Goal: Information Seeking & Learning: Learn about a topic

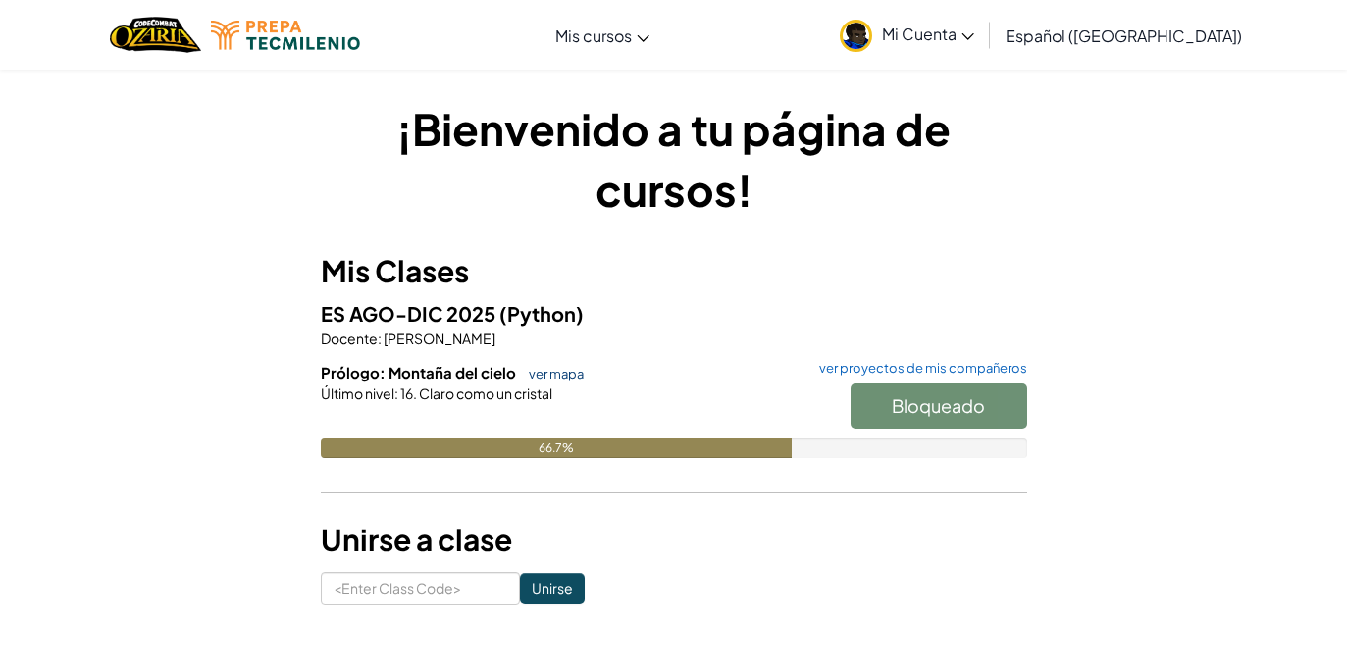
click at [566, 373] on link "ver mapa" at bounding box center [551, 374] width 65 height 16
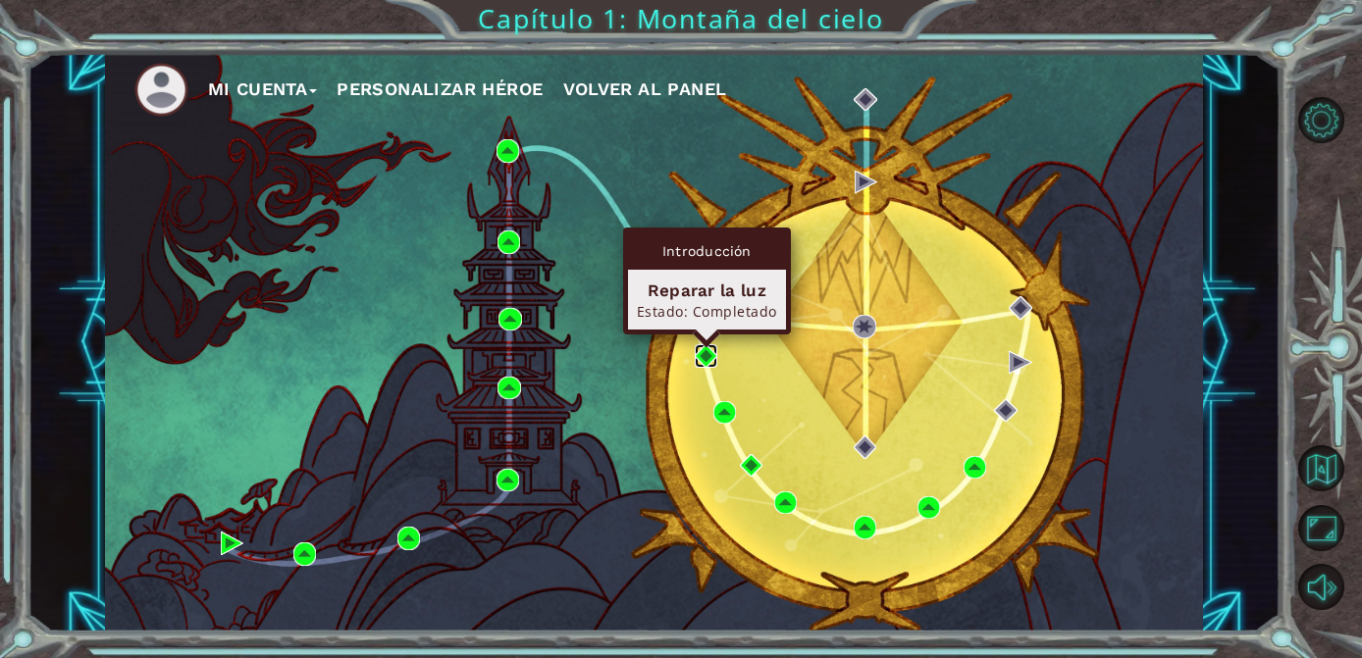
click at [704, 348] on img at bounding box center [706, 355] width 23 height 23
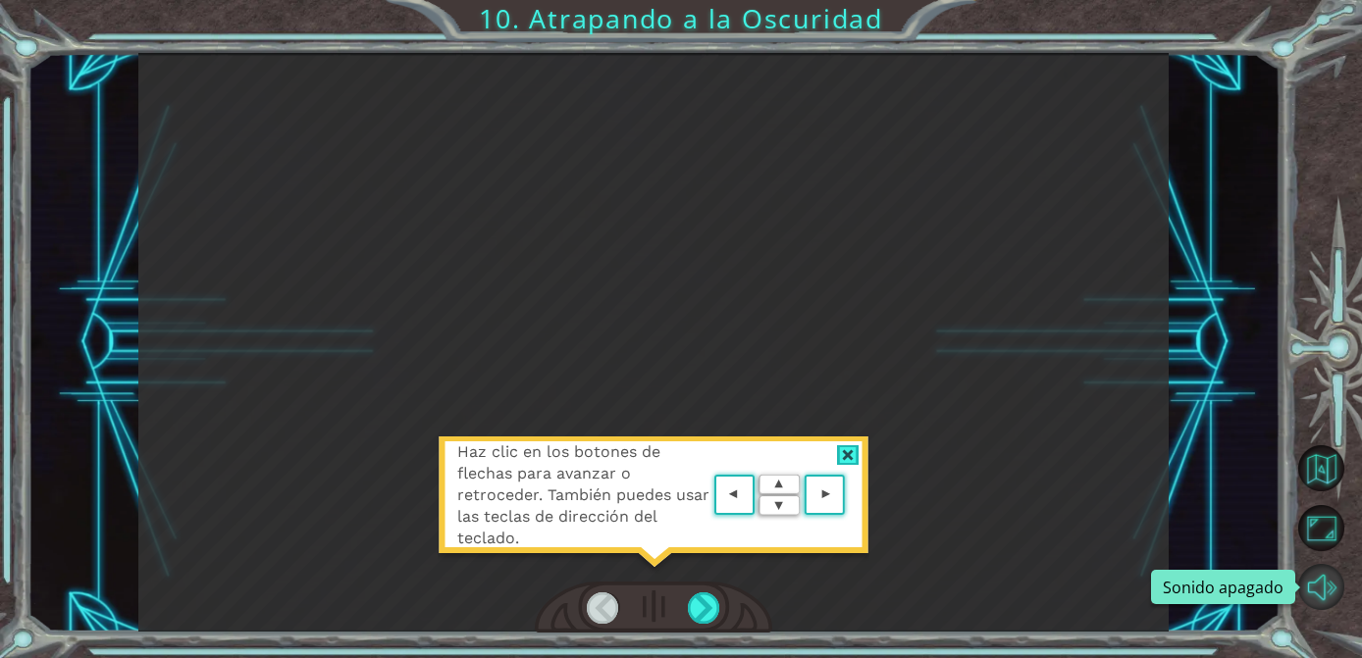
click at [1323, 588] on button "Sonido apagado" at bounding box center [1321, 587] width 46 height 46
click at [851, 458] on div at bounding box center [848, 455] width 23 height 21
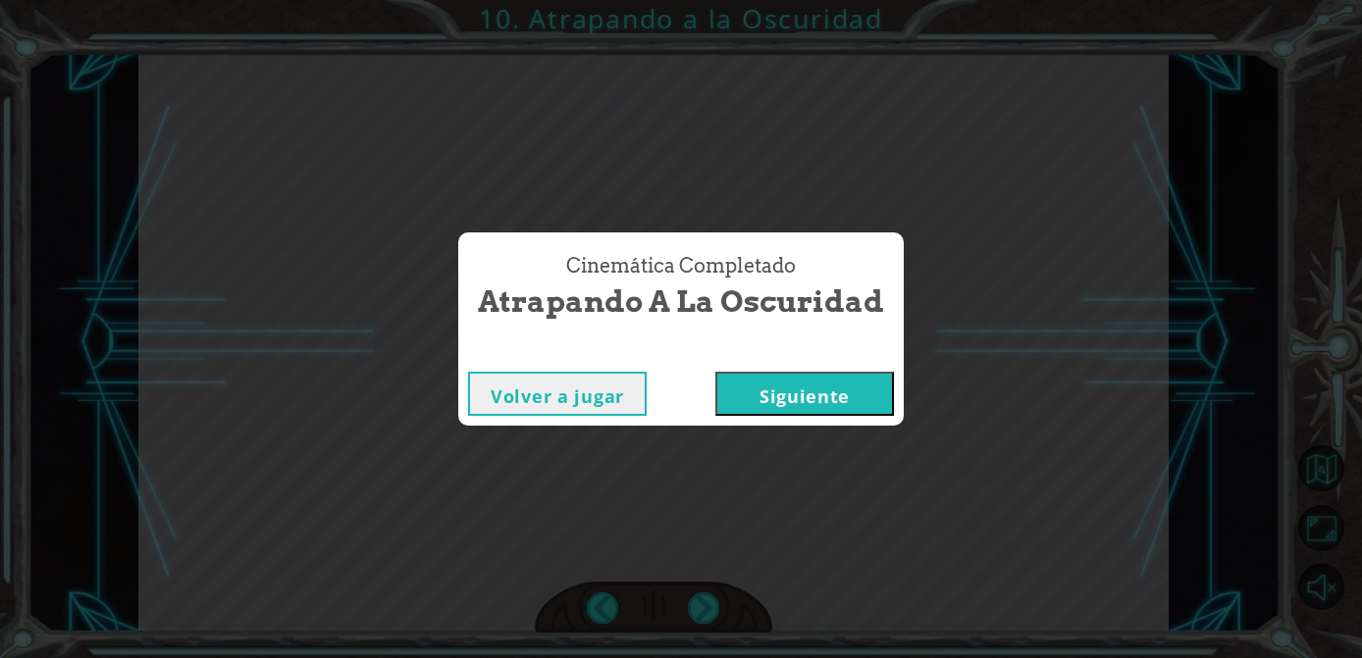
click at [838, 381] on button "Siguiente" at bounding box center [804, 394] width 179 height 44
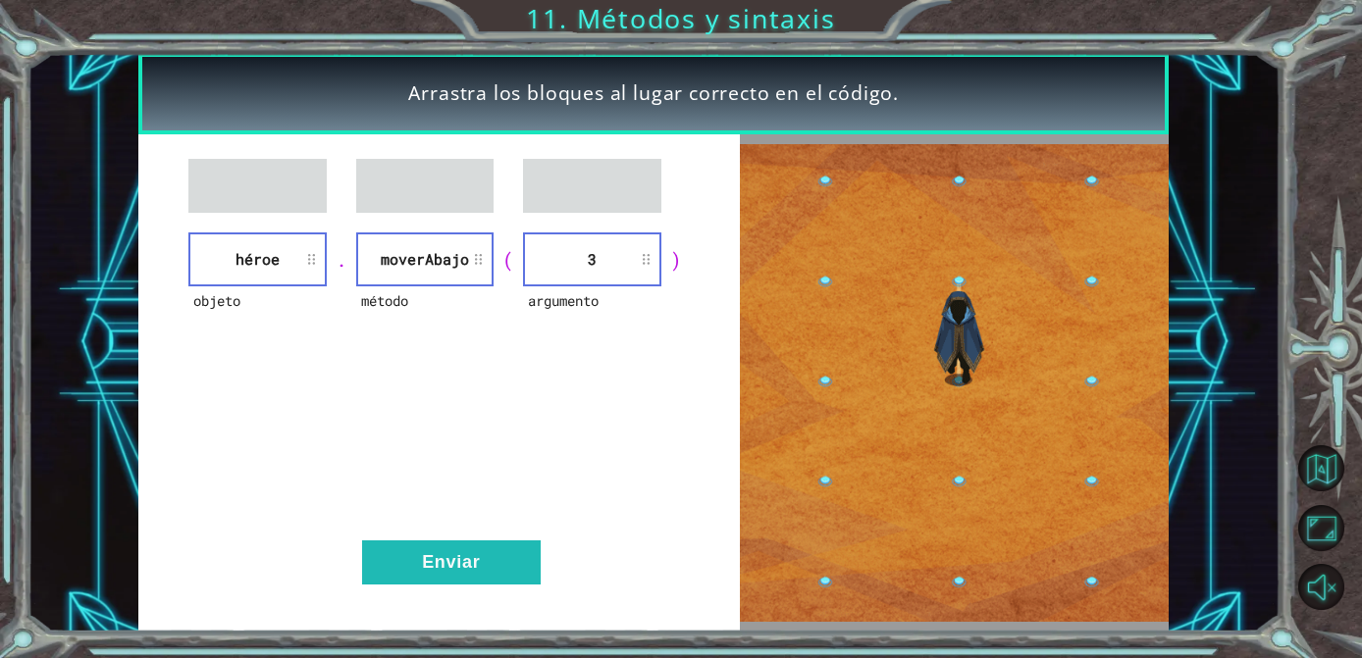
click at [596, 255] on li "3" at bounding box center [592, 259] width 138 height 54
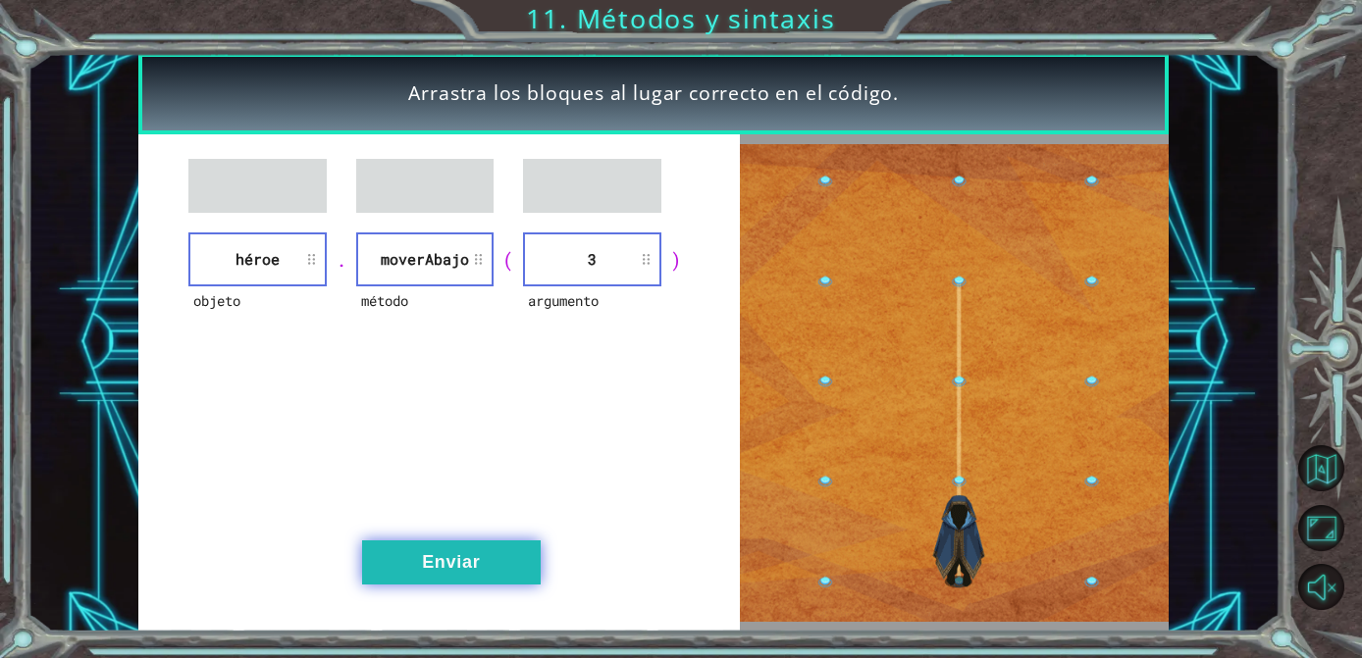
click at [439, 574] on button "Enviar" at bounding box center [451, 563] width 179 height 44
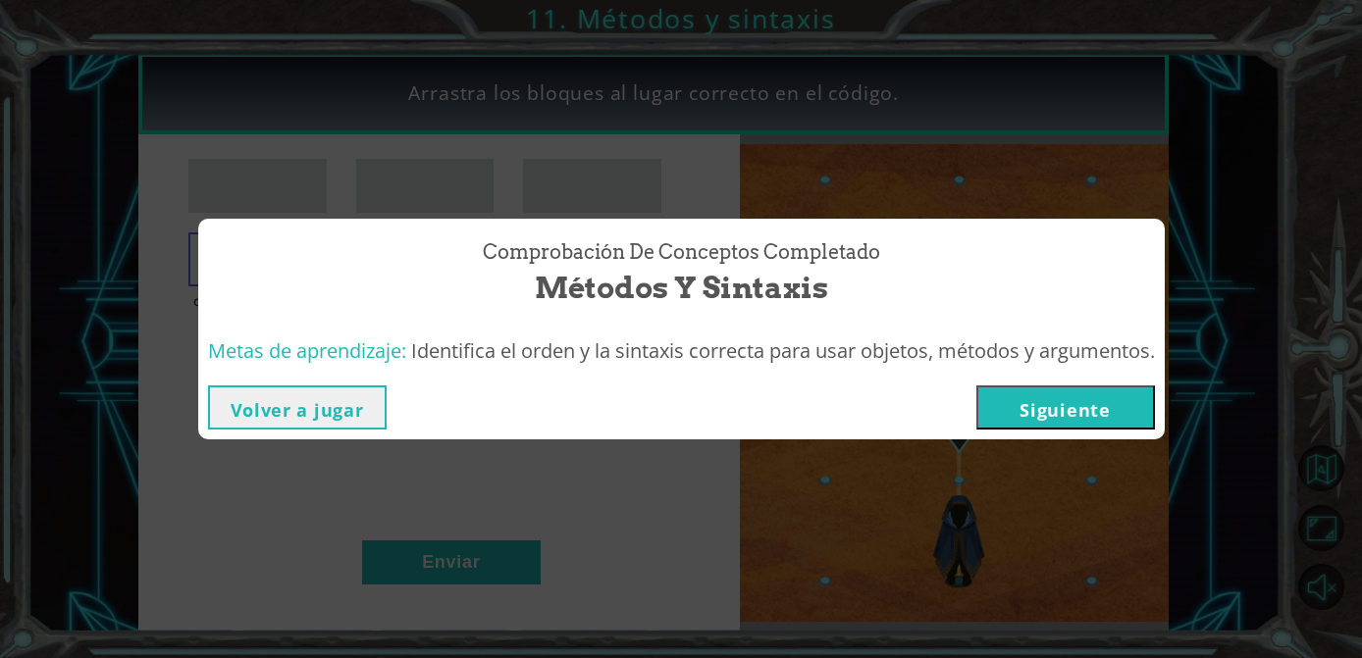
click at [1043, 386] on button "Siguiente" at bounding box center [1065, 408] width 179 height 44
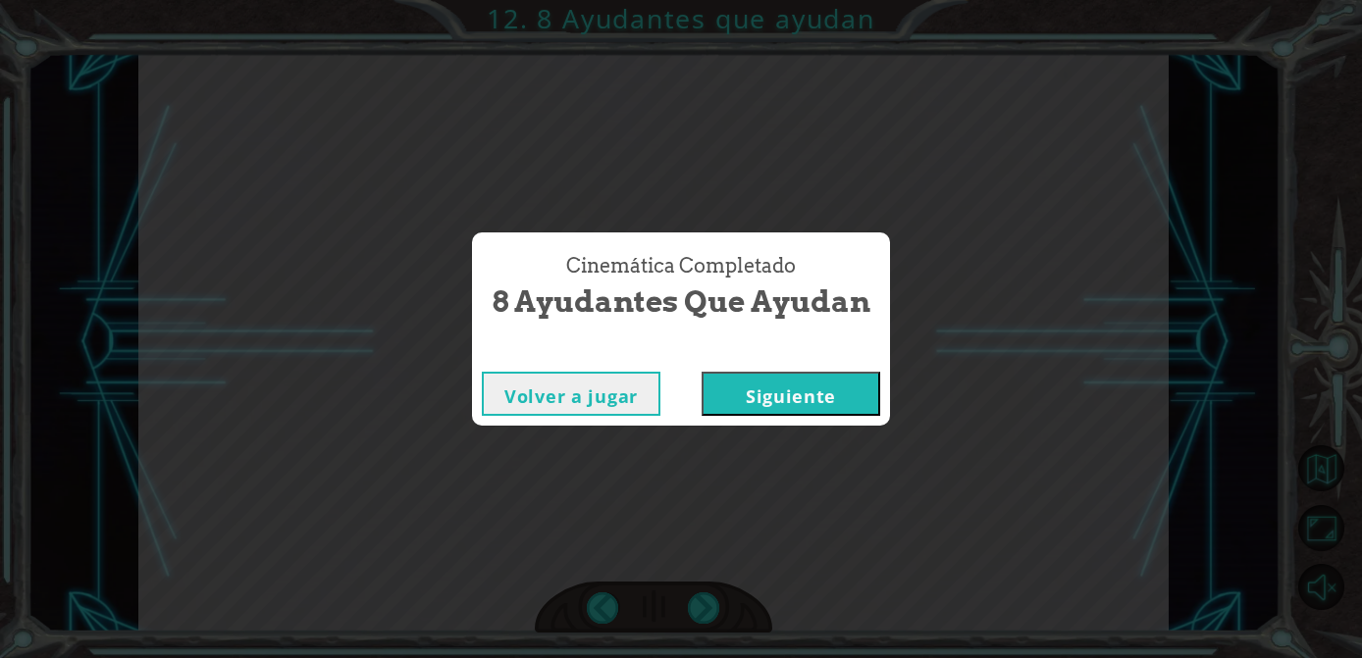
click at [866, 387] on button "Siguiente" at bounding box center [790, 394] width 179 height 44
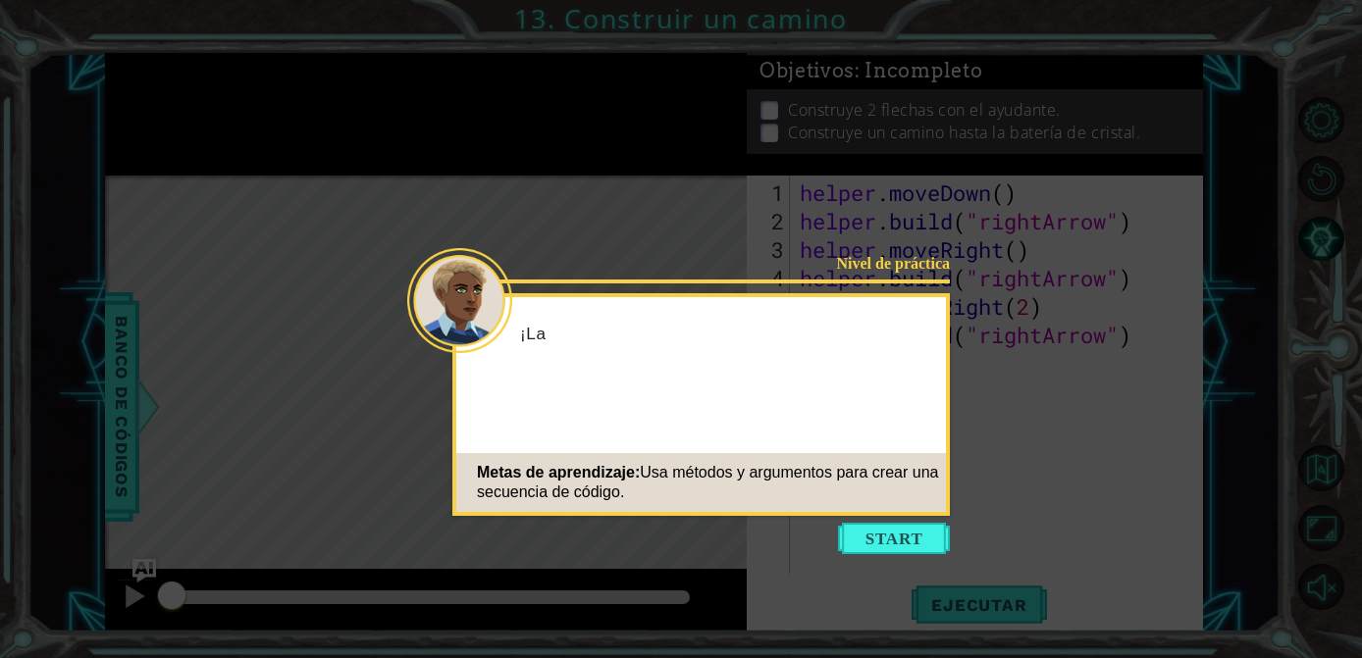
click at [894, 517] on icon at bounding box center [681, 329] width 1362 height 658
click at [894, 523] on button "Start" at bounding box center [894, 538] width 112 height 31
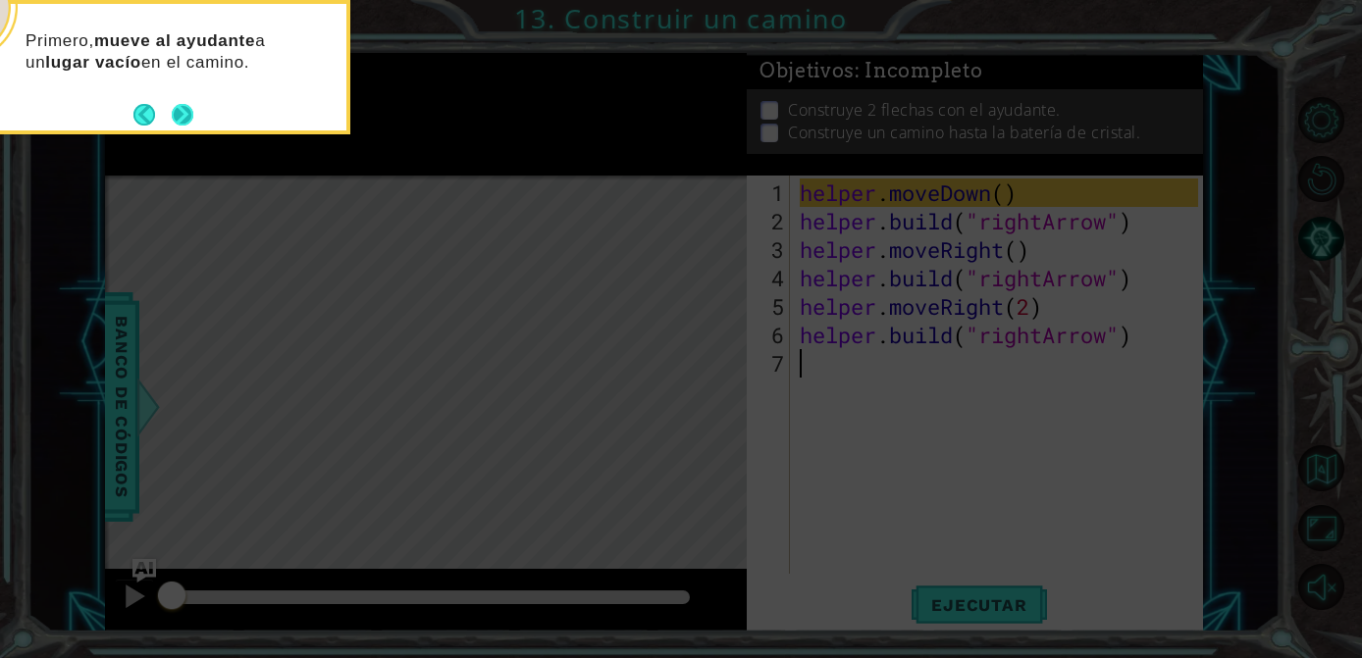
click at [180, 116] on button "Next" at bounding box center [183, 115] width 22 height 22
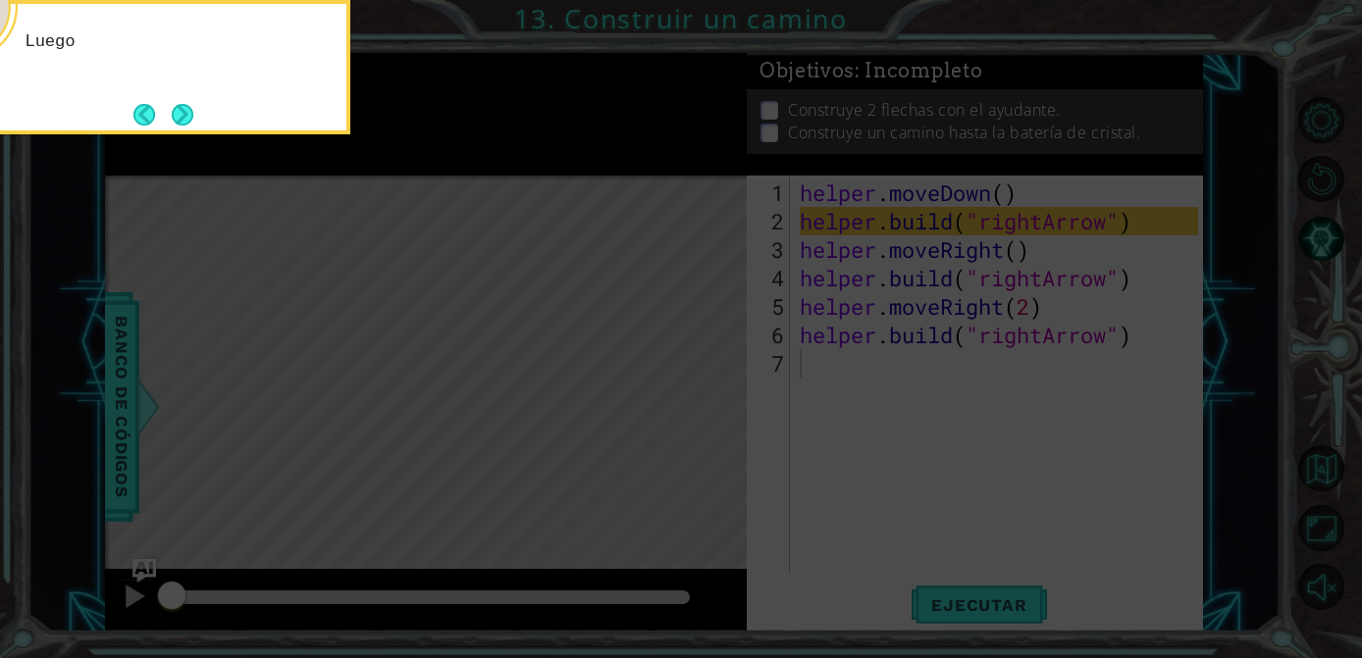
click at [180, 116] on button "Next" at bounding box center [183, 115] width 22 height 22
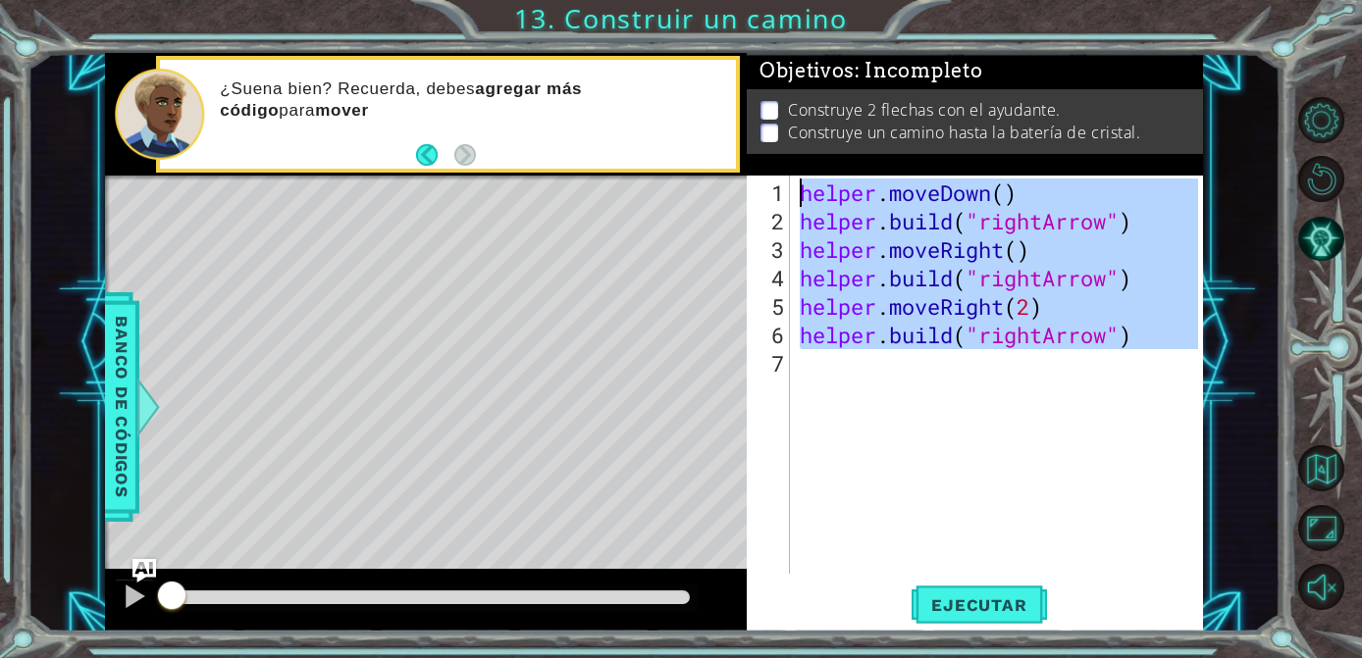
drag, startPoint x: 799, startPoint y: 371, endPoint x: 797, endPoint y: 193, distance: 177.6
click at [797, 193] on div "helper . moveDown ( ) helper . build ( "rightArrow" ) helper . moveRight ( ) he…" at bounding box center [1002, 406] width 412 height 455
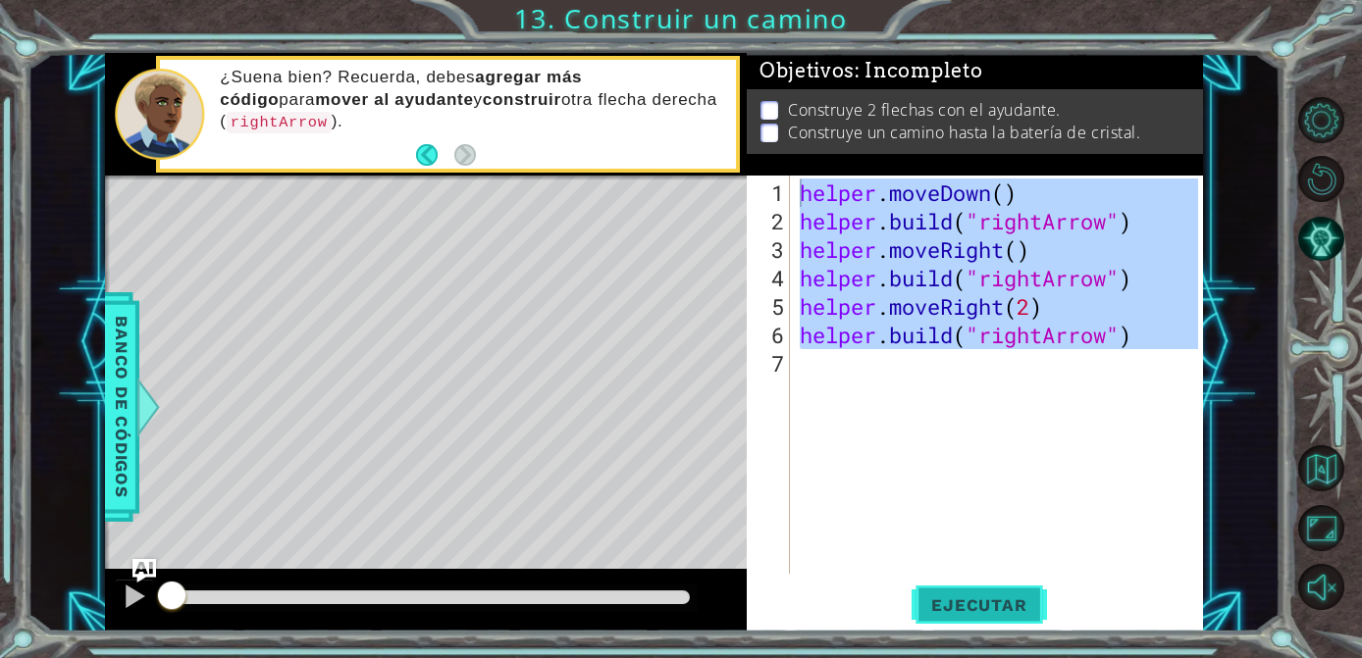
click at [986, 592] on button "Ejecutar" at bounding box center [978, 605] width 134 height 45
type textarea "helper.moveDown()"
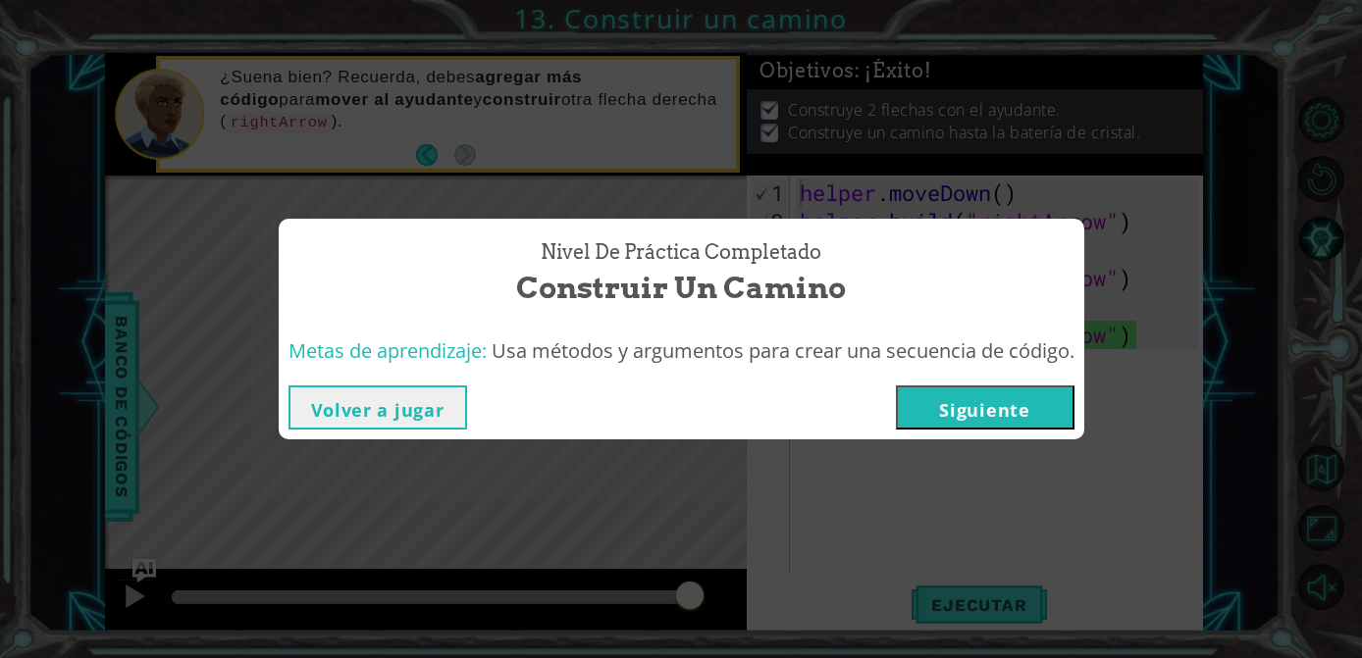
click at [950, 415] on button "Siguiente" at bounding box center [985, 408] width 179 height 44
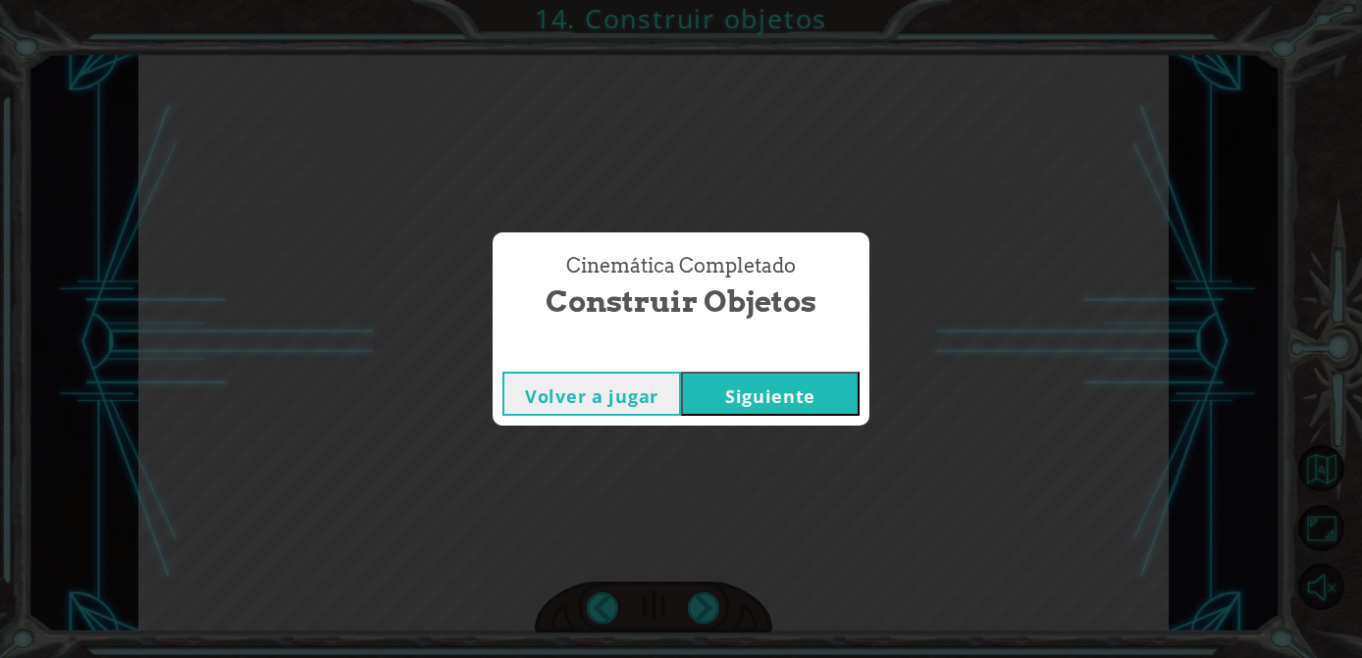
click at [808, 386] on button "Siguiente" at bounding box center [770, 394] width 179 height 44
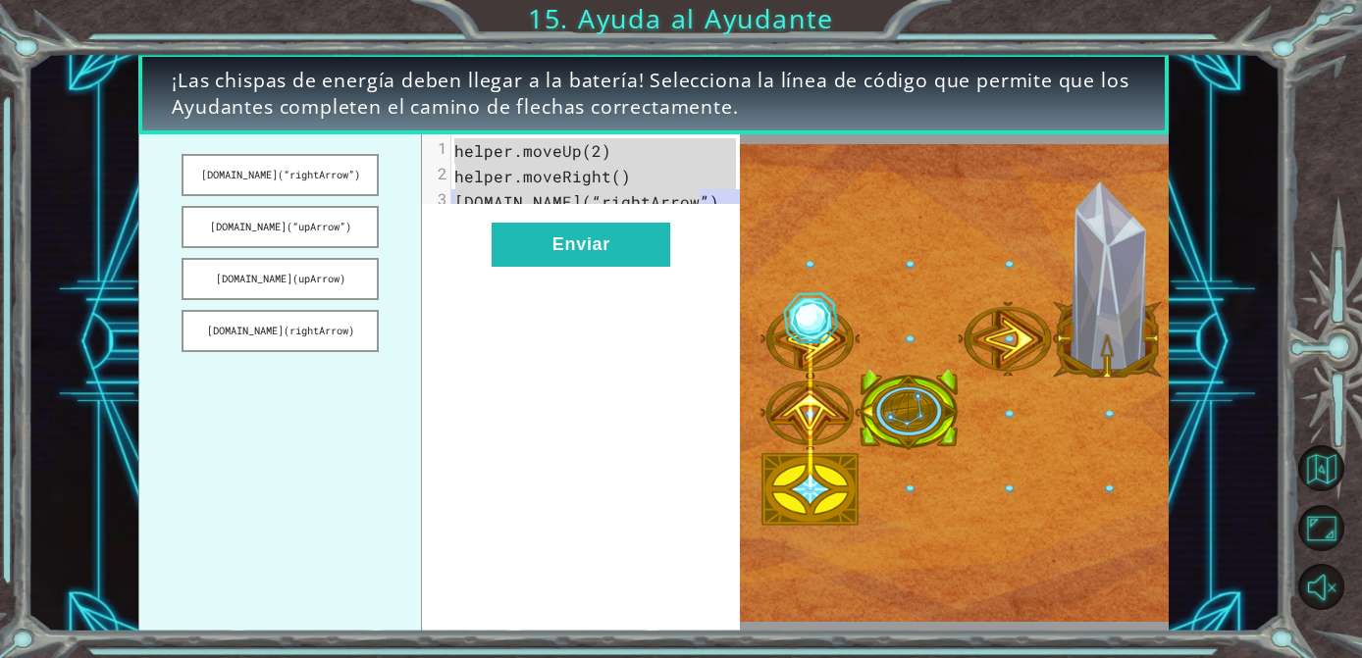
drag, startPoint x: 715, startPoint y: 204, endPoint x: 423, endPoint y: 143, distance: 298.6
click at [451, 143] on div "1 helper.moveUp(2) 2 helper.moveRight() 3 helper.build(“rightArrow”)" at bounding box center [602, 176] width 303 height 77
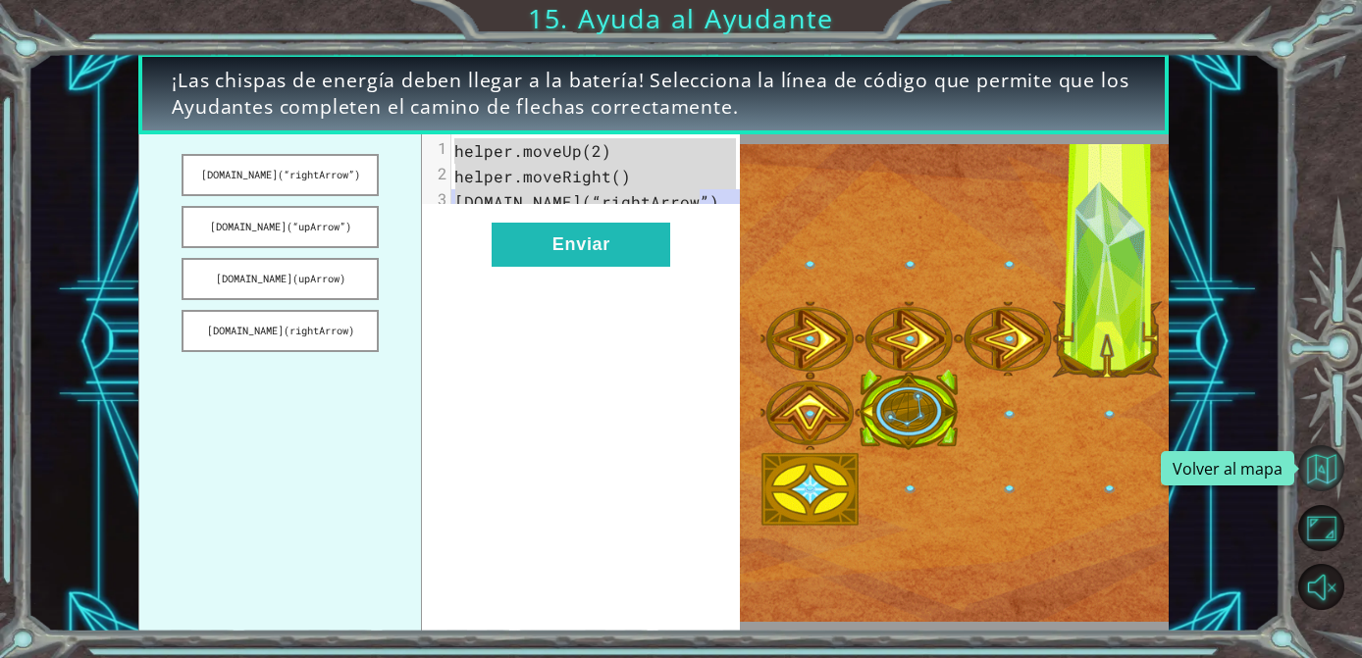
click at [1334, 470] on button "Volver al mapa" at bounding box center [1321, 468] width 46 height 46
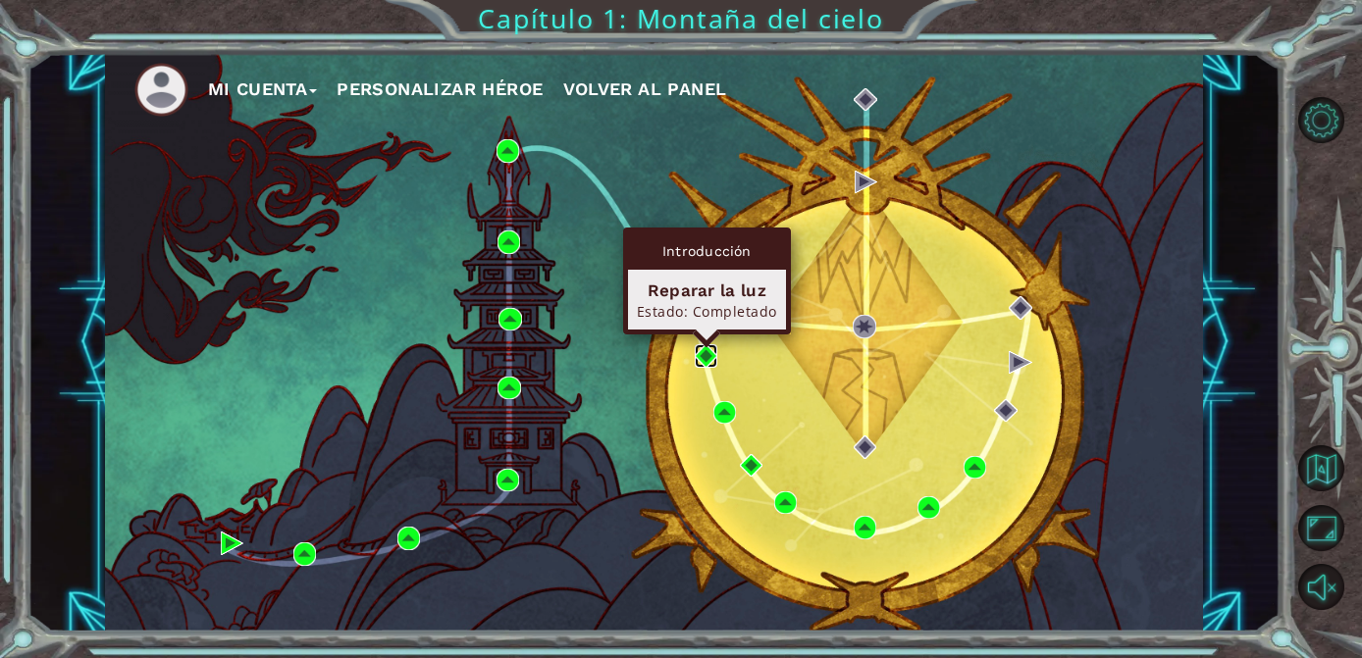
click at [698, 355] on img at bounding box center [706, 355] width 23 height 23
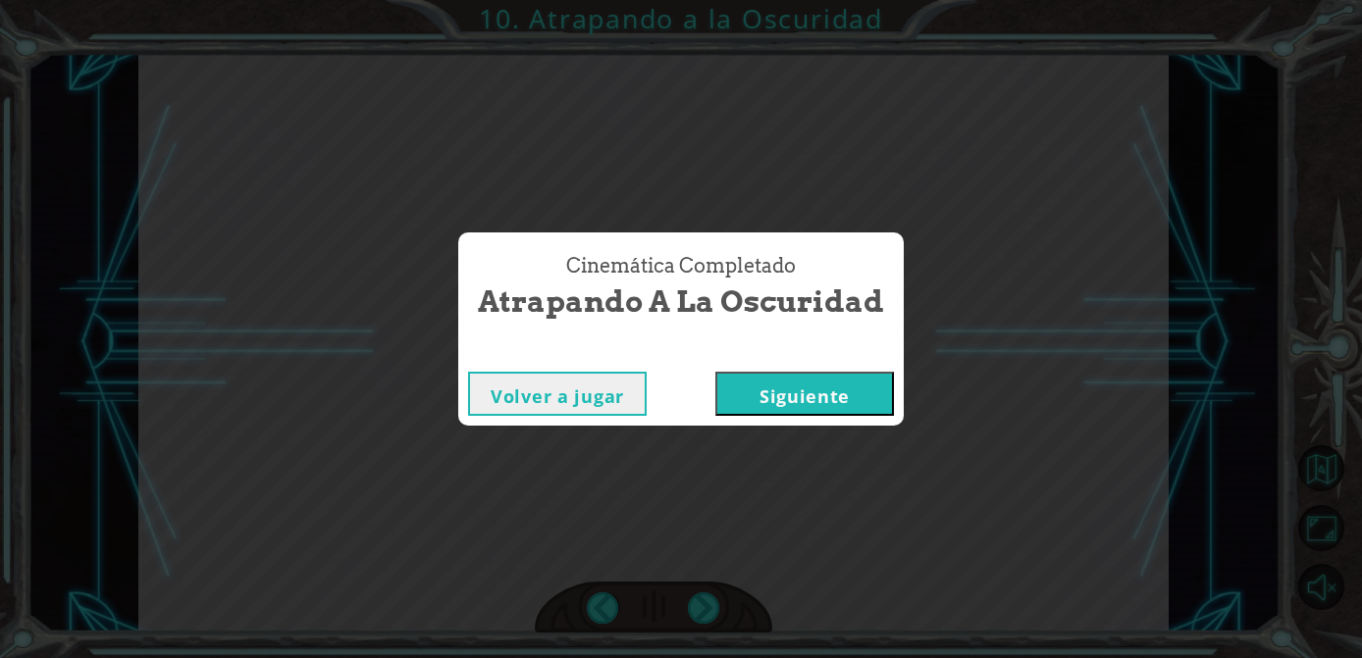
click at [833, 392] on button "Siguiente" at bounding box center [804, 394] width 179 height 44
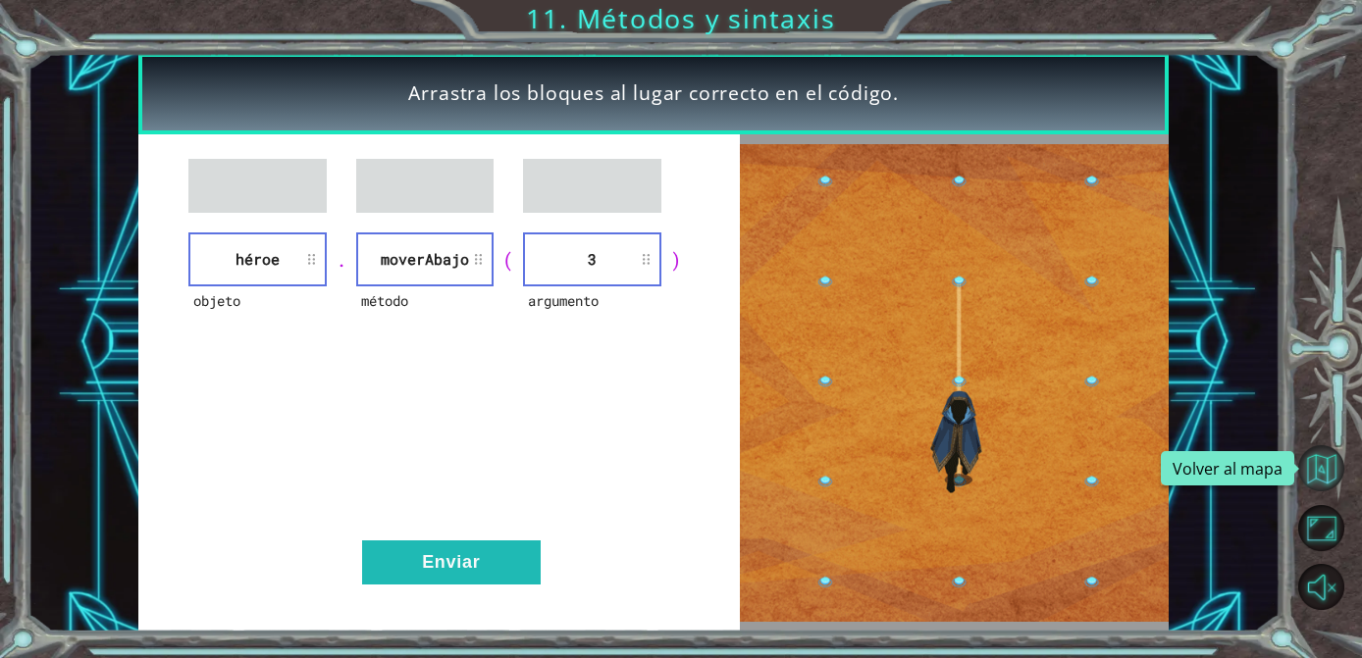
click at [1328, 467] on button "Volver al mapa" at bounding box center [1321, 468] width 46 height 46
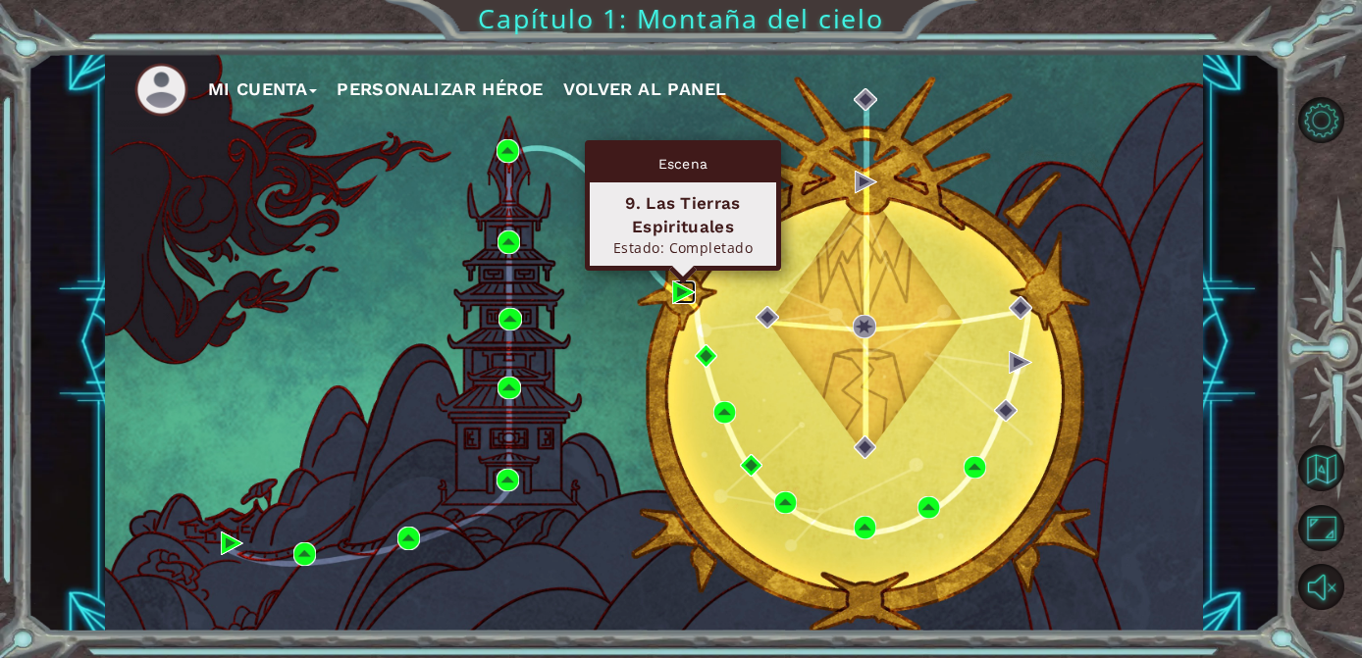
click at [679, 286] on img at bounding box center [683, 292] width 23 height 23
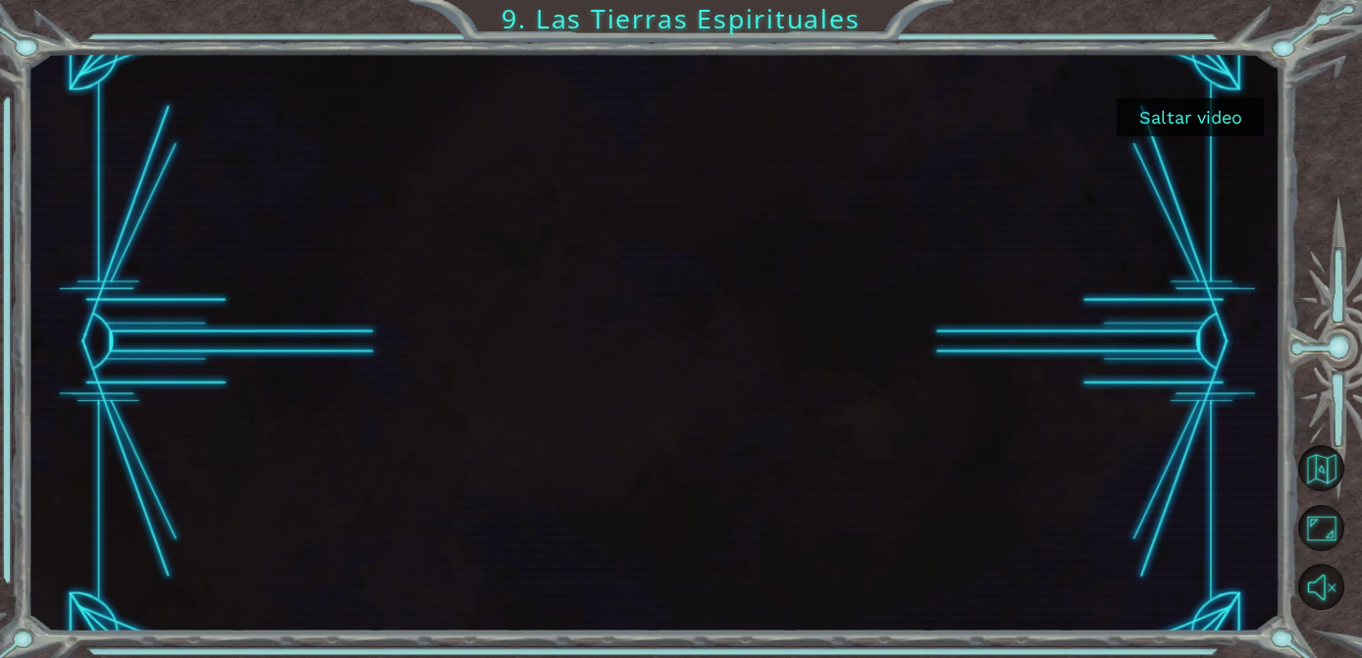
click at [1174, 117] on button "Saltar video" at bounding box center [1189, 117] width 147 height 38
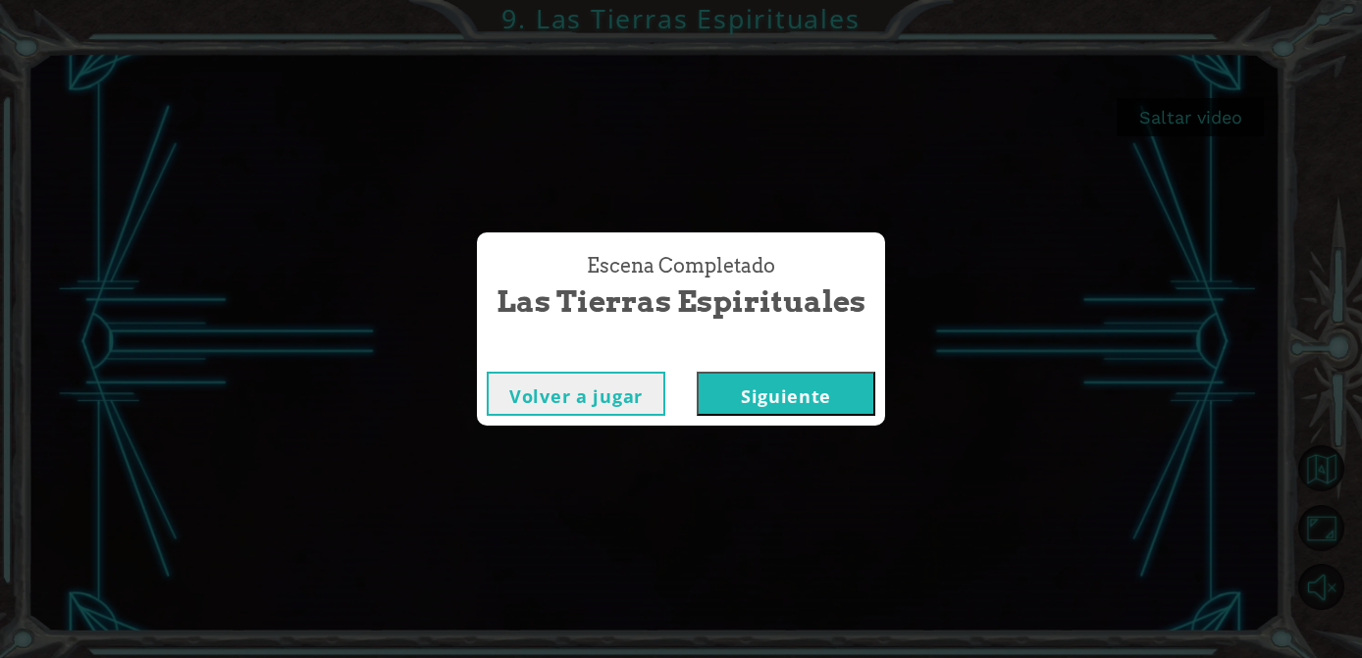
click at [825, 386] on button "Siguiente" at bounding box center [785, 394] width 179 height 44
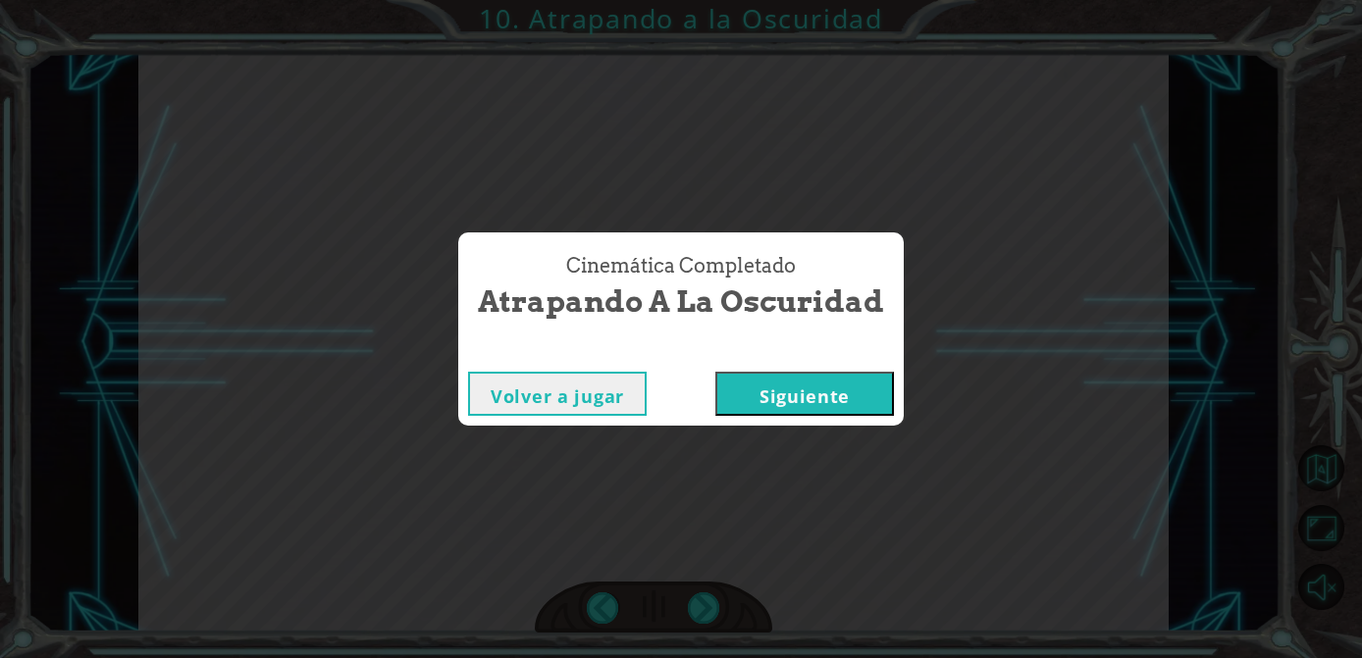
click at [863, 381] on button "Siguiente" at bounding box center [804, 394] width 179 height 44
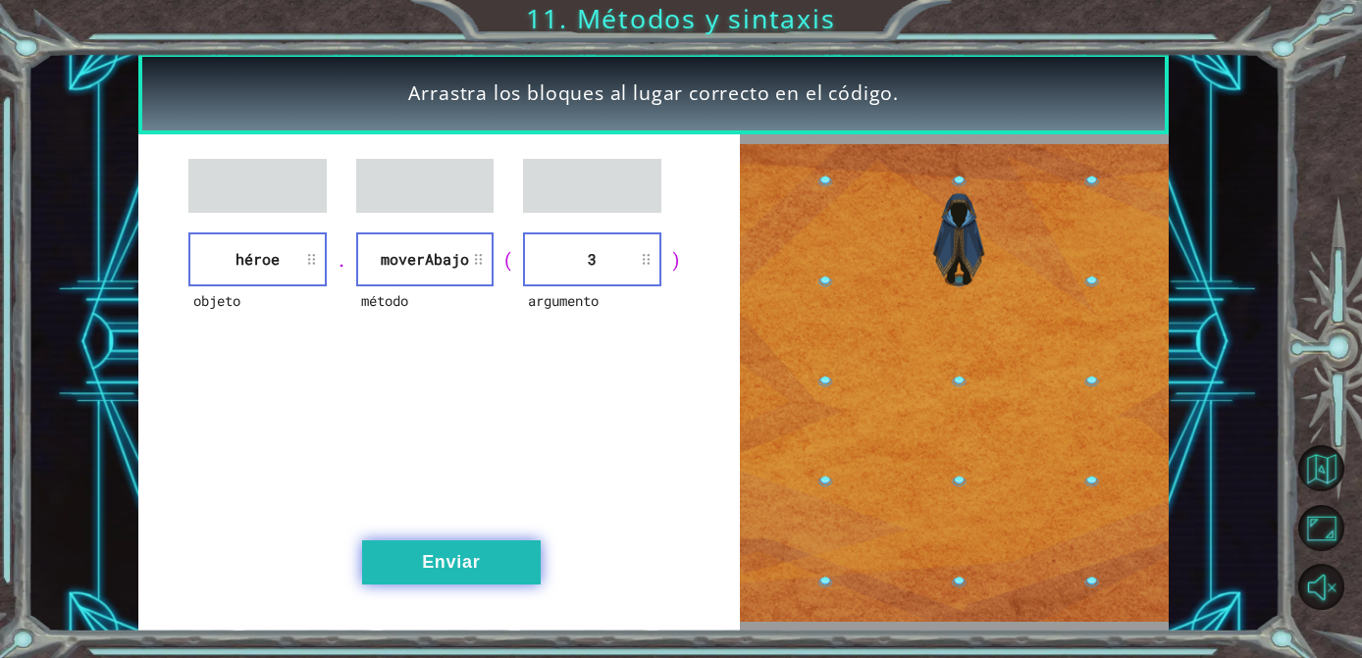
click at [454, 555] on button "Enviar" at bounding box center [451, 563] width 179 height 44
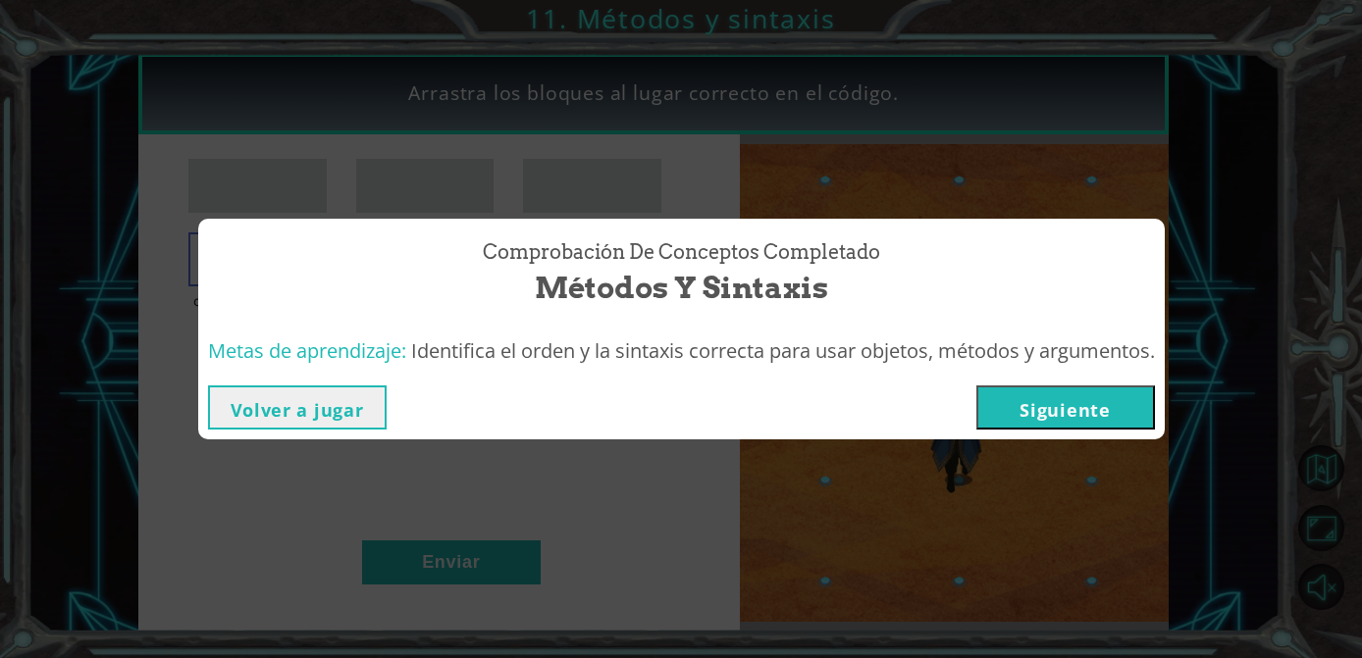
click at [1092, 412] on button "Siguiente" at bounding box center [1065, 408] width 179 height 44
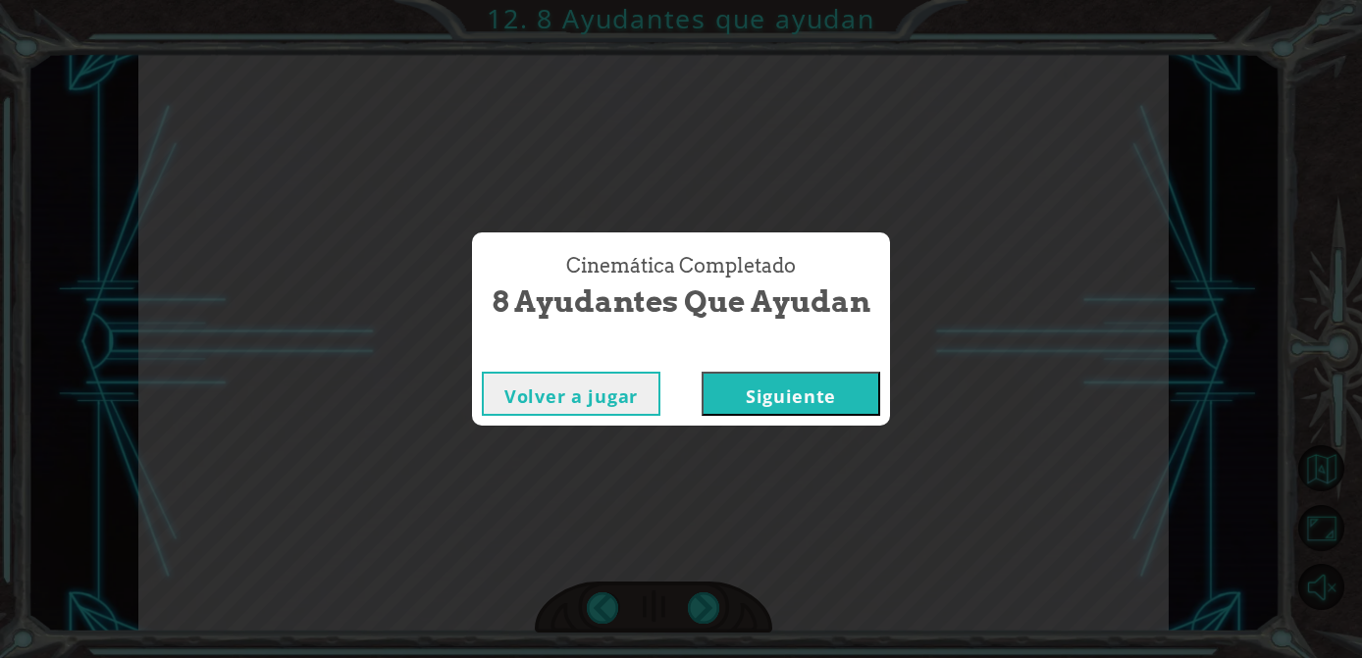
click at [836, 389] on button "Siguiente" at bounding box center [790, 394] width 179 height 44
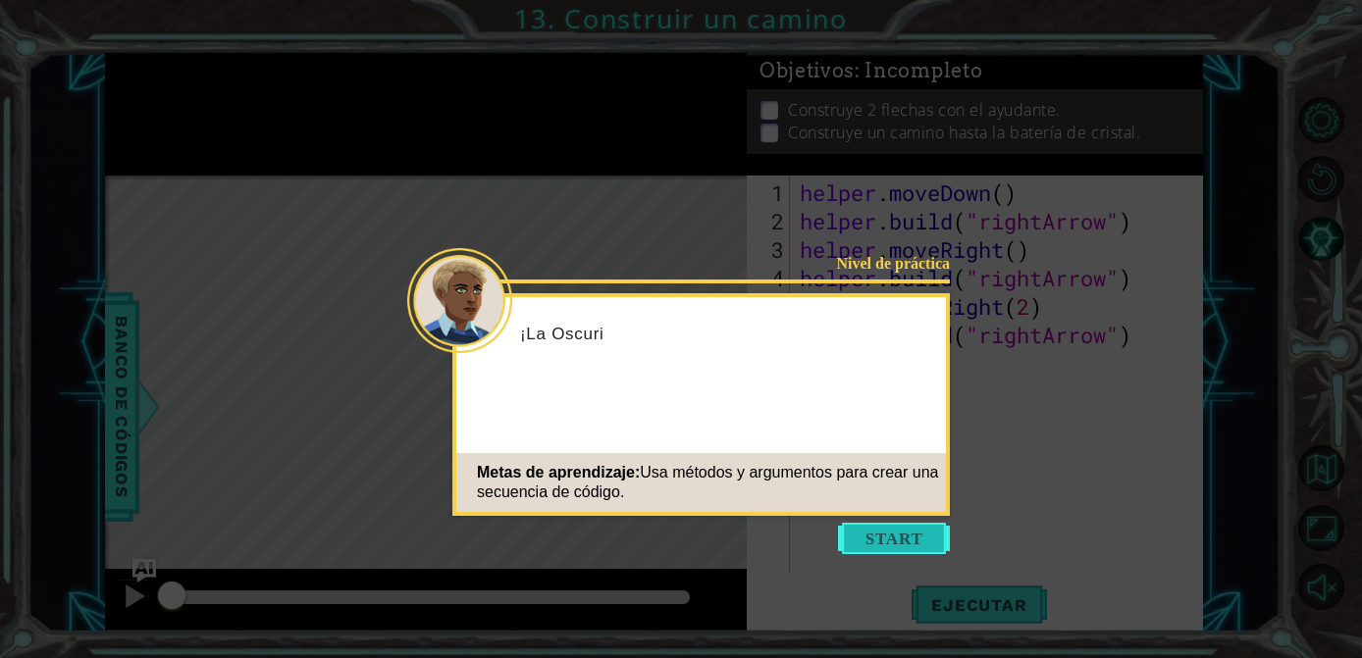
click at [891, 541] on button "Start" at bounding box center [894, 538] width 112 height 31
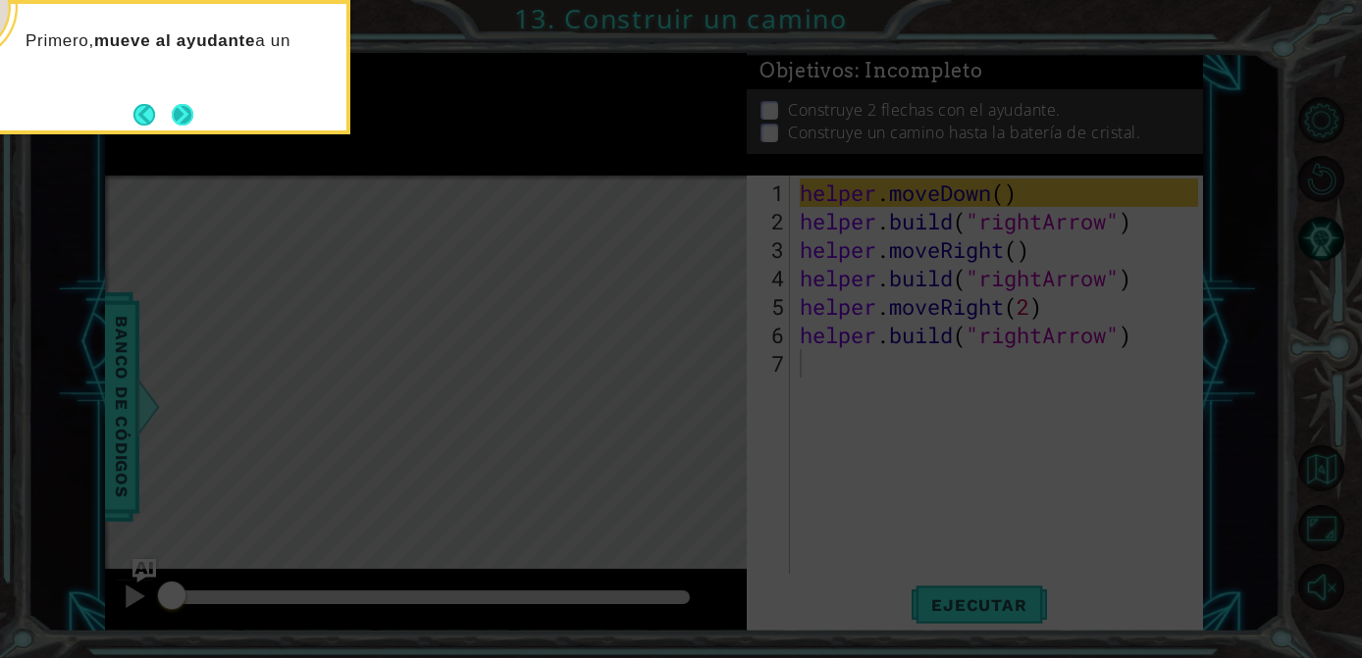
click at [192, 110] on button "Next" at bounding box center [183, 115] width 22 height 22
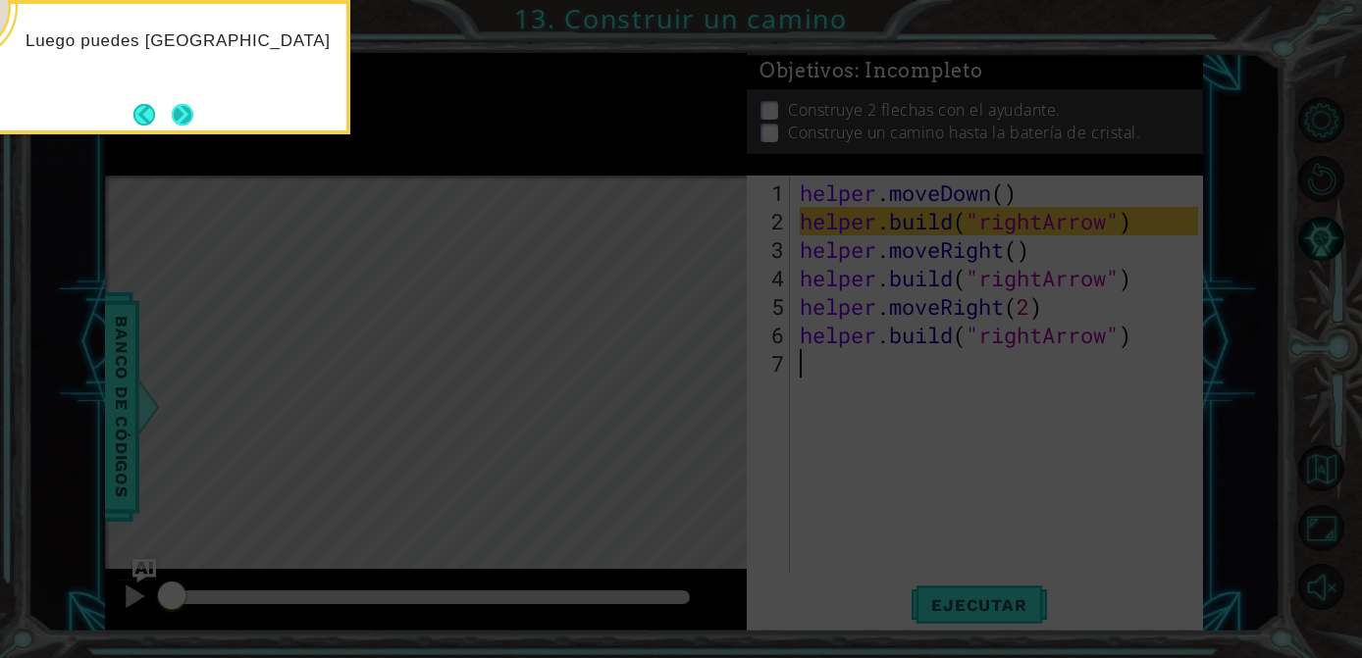
click at [186, 107] on button "Next" at bounding box center [183, 115] width 22 height 22
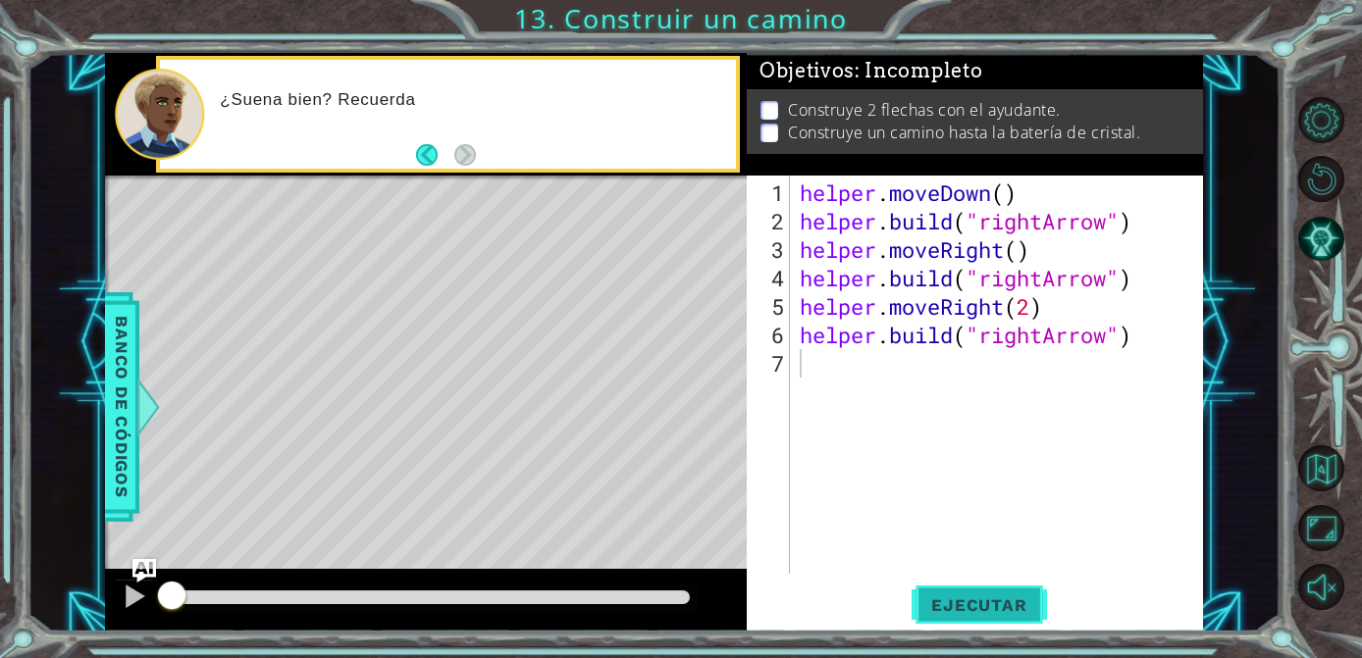
click at [988, 598] on span "Ejecutar" at bounding box center [978, 605] width 134 height 20
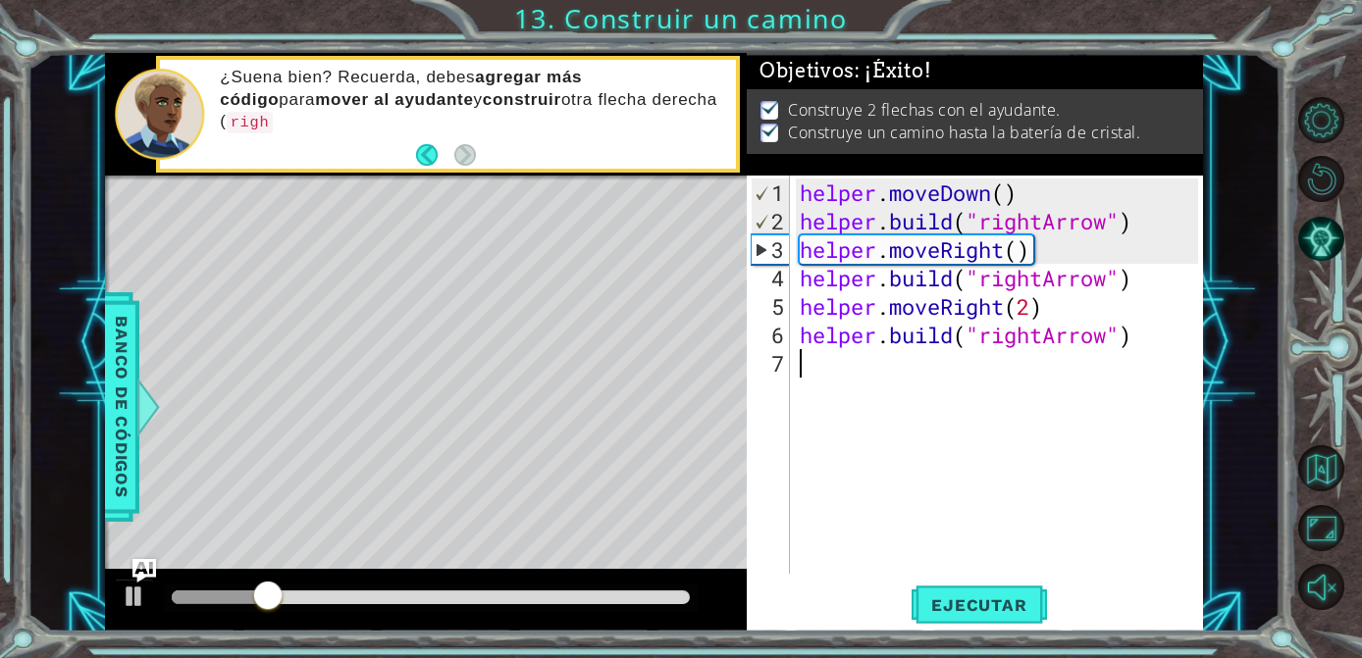
click at [670, 600] on div at bounding box center [431, 598] width 518 height 14
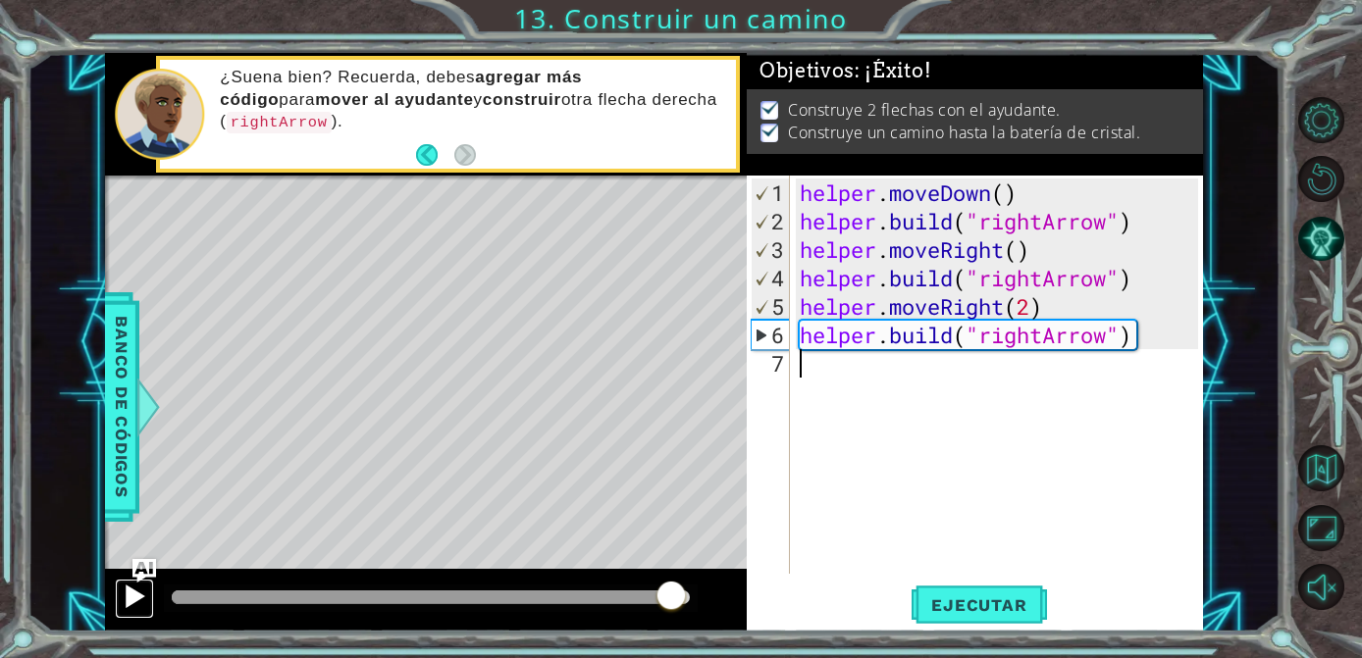
click at [129, 599] on div at bounding box center [135, 597] width 26 height 26
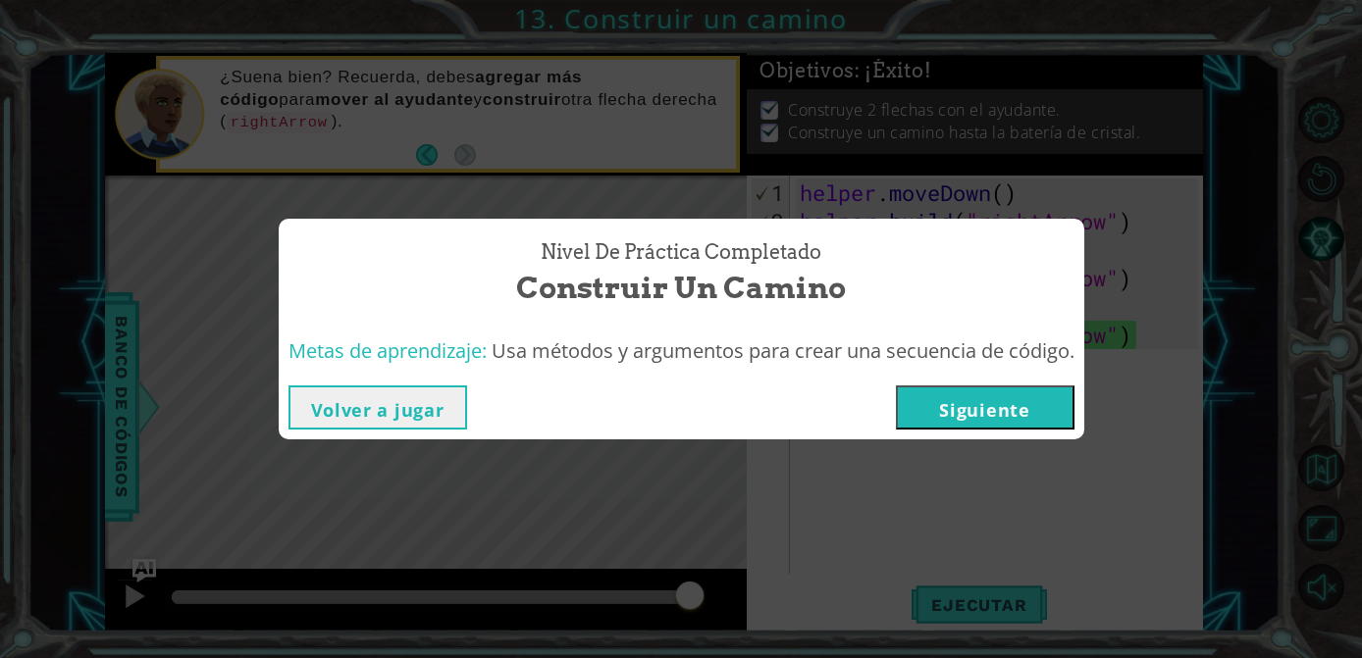
click at [931, 413] on button "Siguiente" at bounding box center [985, 408] width 179 height 44
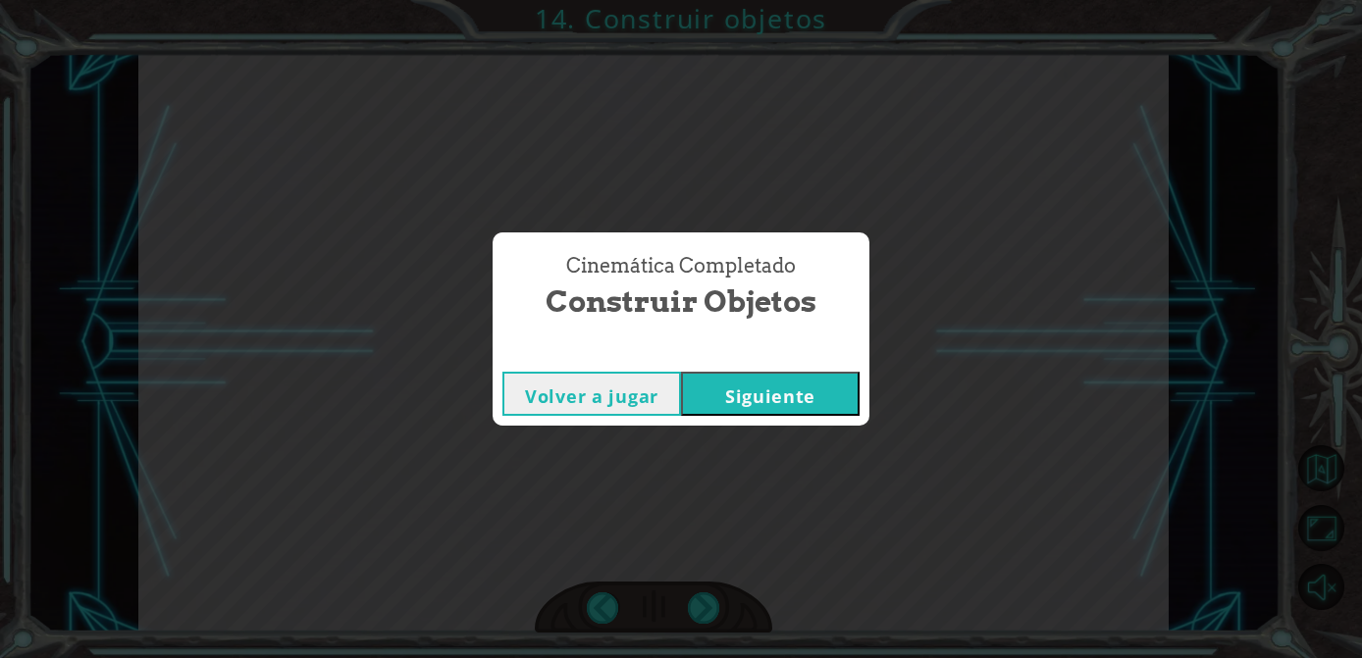
click at [771, 400] on button "Siguiente" at bounding box center [770, 394] width 179 height 44
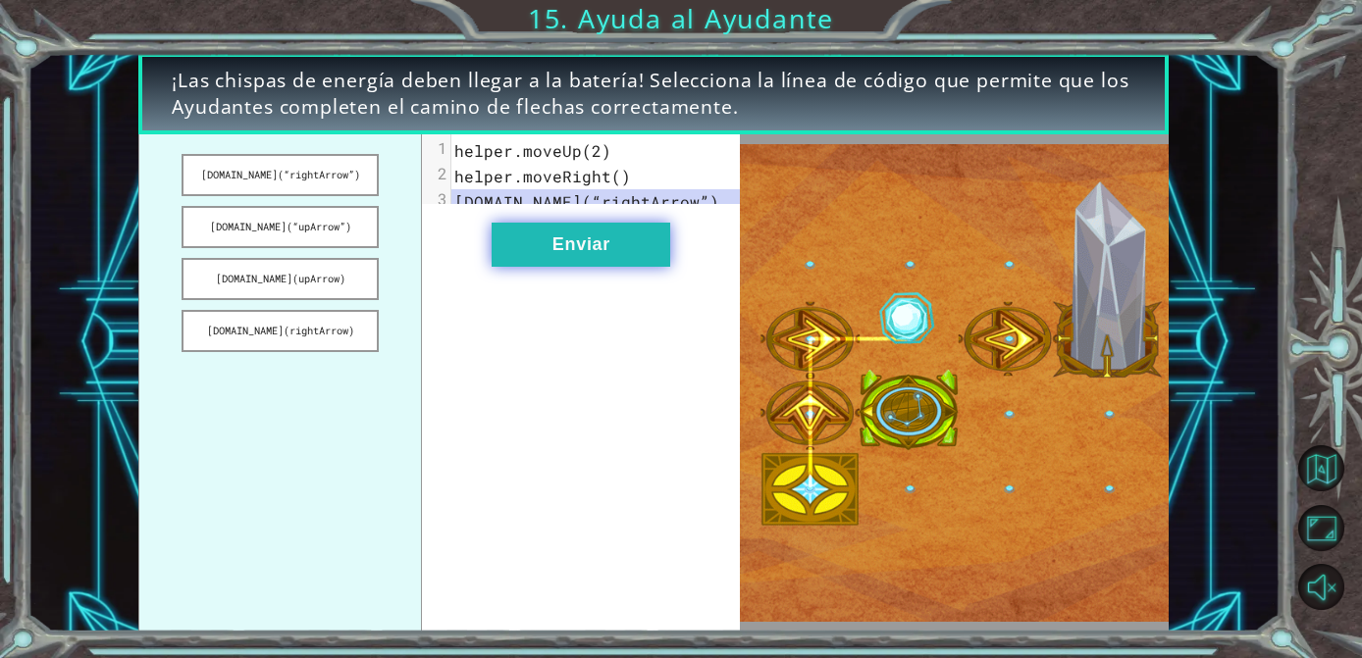
click at [571, 258] on button "Enviar" at bounding box center [580, 245] width 179 height 44
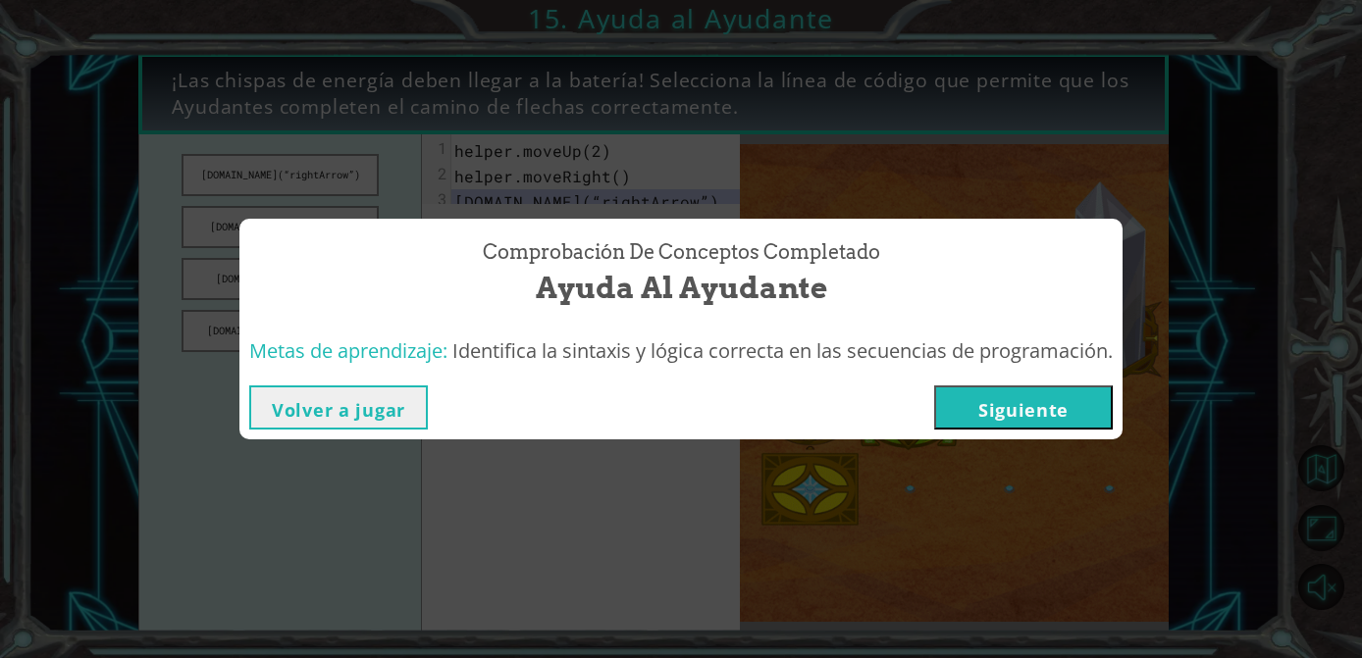
click at [1027, 395] on button "Siguiente" at bounding box center [1023, 408] width 179 height 44
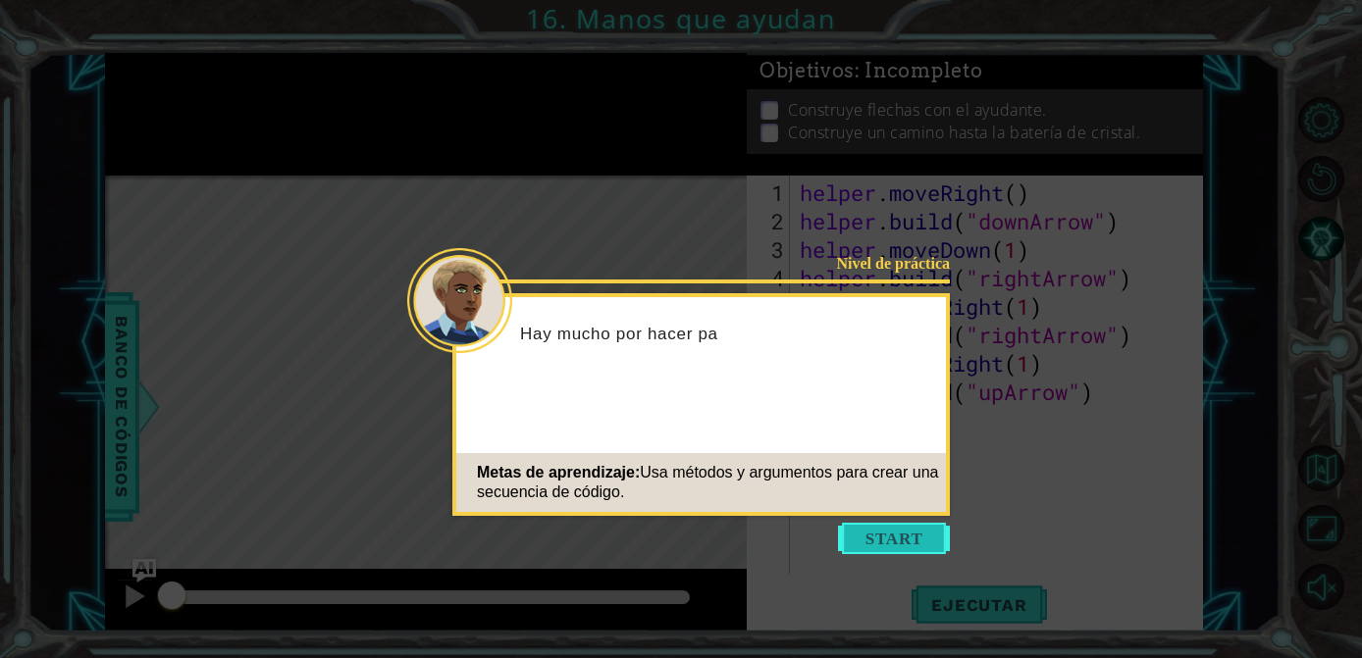
click at [903, 531] on button "Start" at bounding box center [894, 538] width 112 height 31
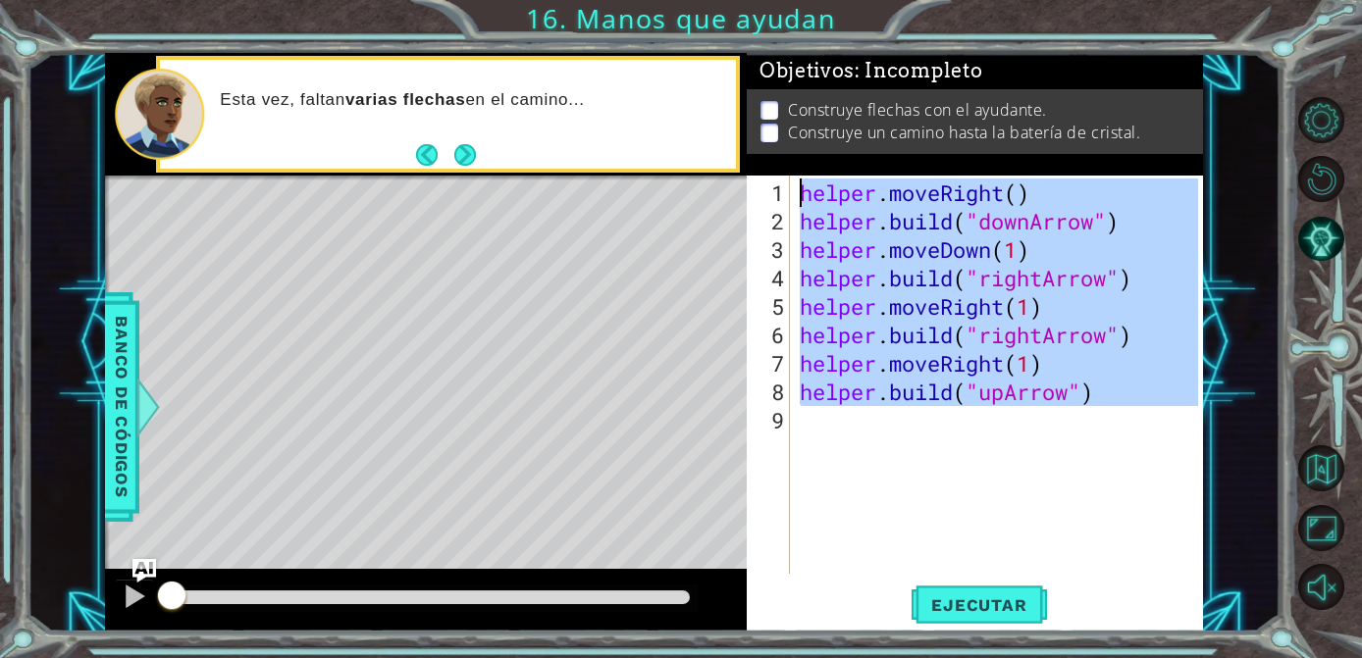
drag, startPoint x: 822, startPoint y: 434, endPoint x: 771, endPoint y: 188, distance: 250.5
click at [771, 188] on div "1 2 3 4 5 6 7 8 9 helper . moveRight ( ) helper . build ( "downArrow" ) helper …" at bounding box center [972, 375] width 451 height 398
click at [965, 603] on span "Ejecutar" at bounding box center [978, 605] width 134 height 20
type textarea "helper.moveRight()"
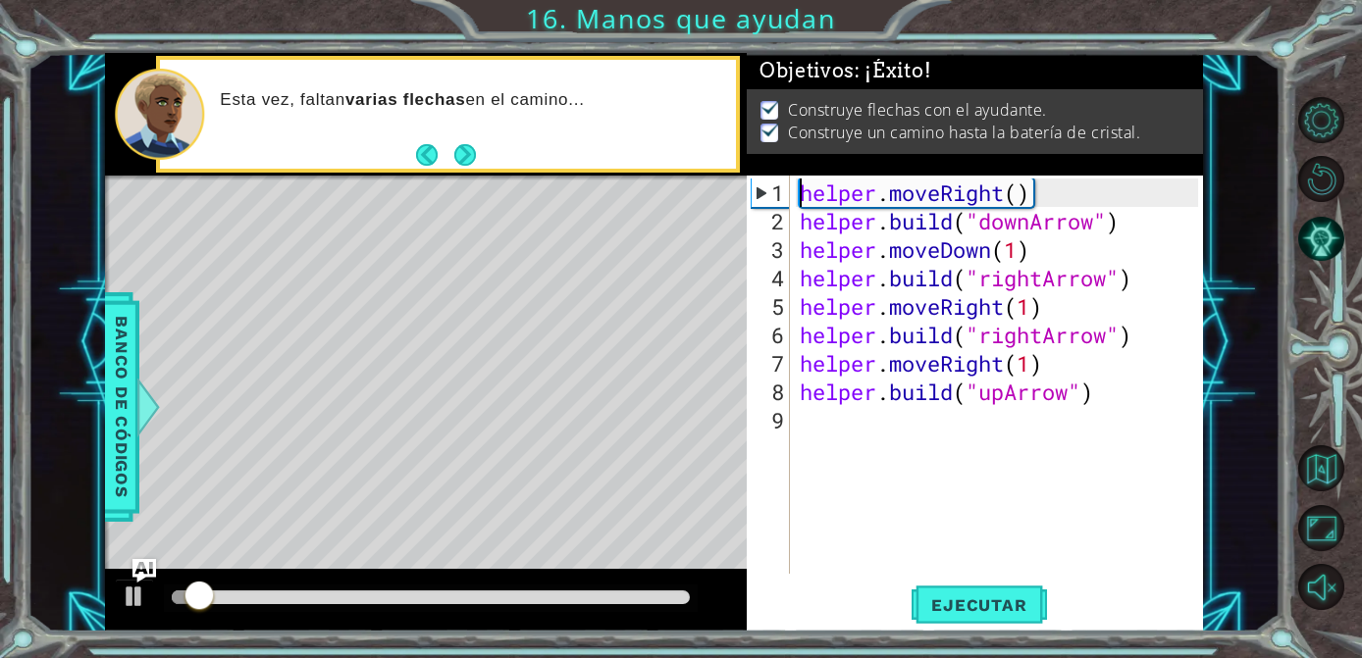
click at [653, 592] on div at bounding box center [431, 598] width 518 height 14
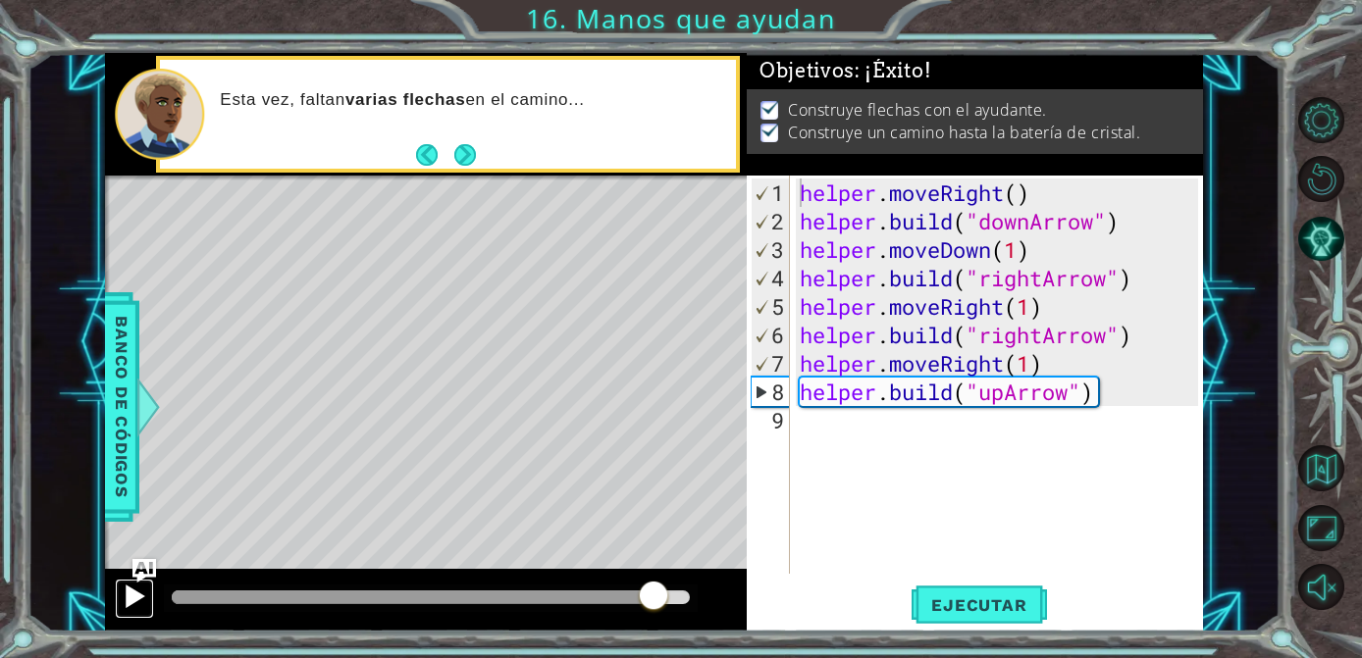
click at [130, 595] on div at bounding box center [135, 597] width 26 height 26
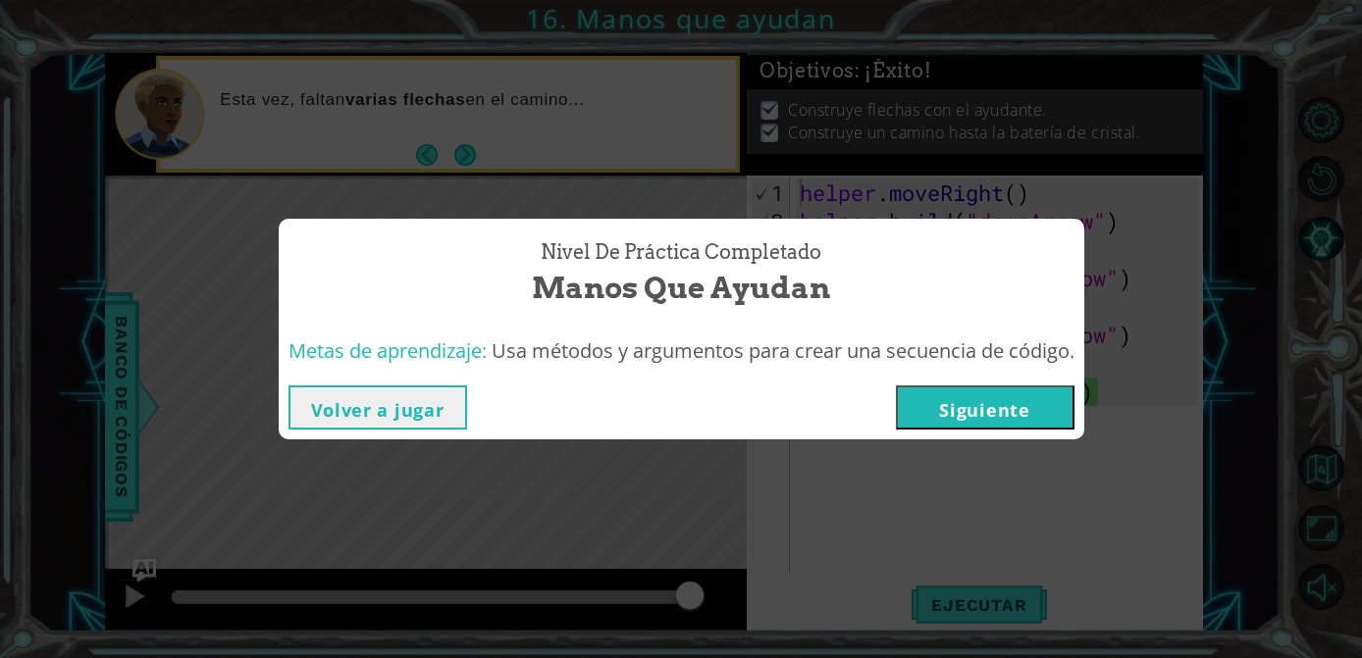
click at [938, 395] on button "Siguiente" at bounding box center [985, 408] width 179 height 44
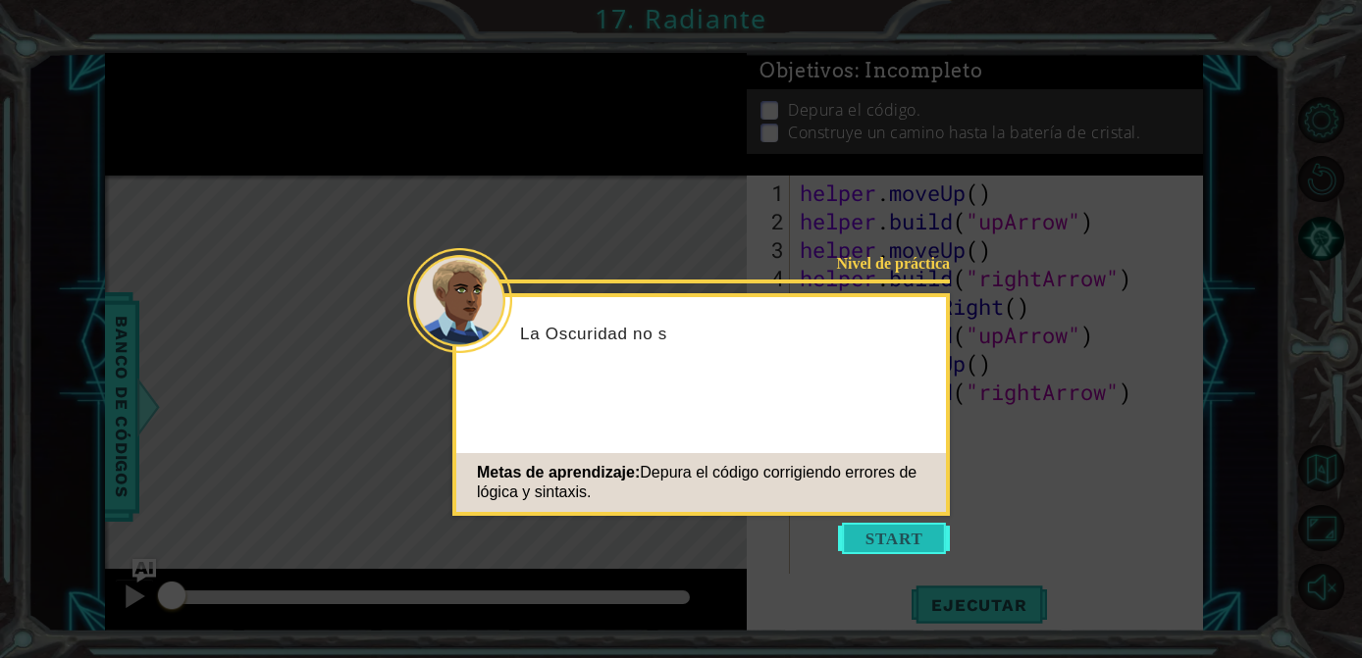
click at [904, 551] on button "Start" at bounding box center [894, 538] width 112 height 31
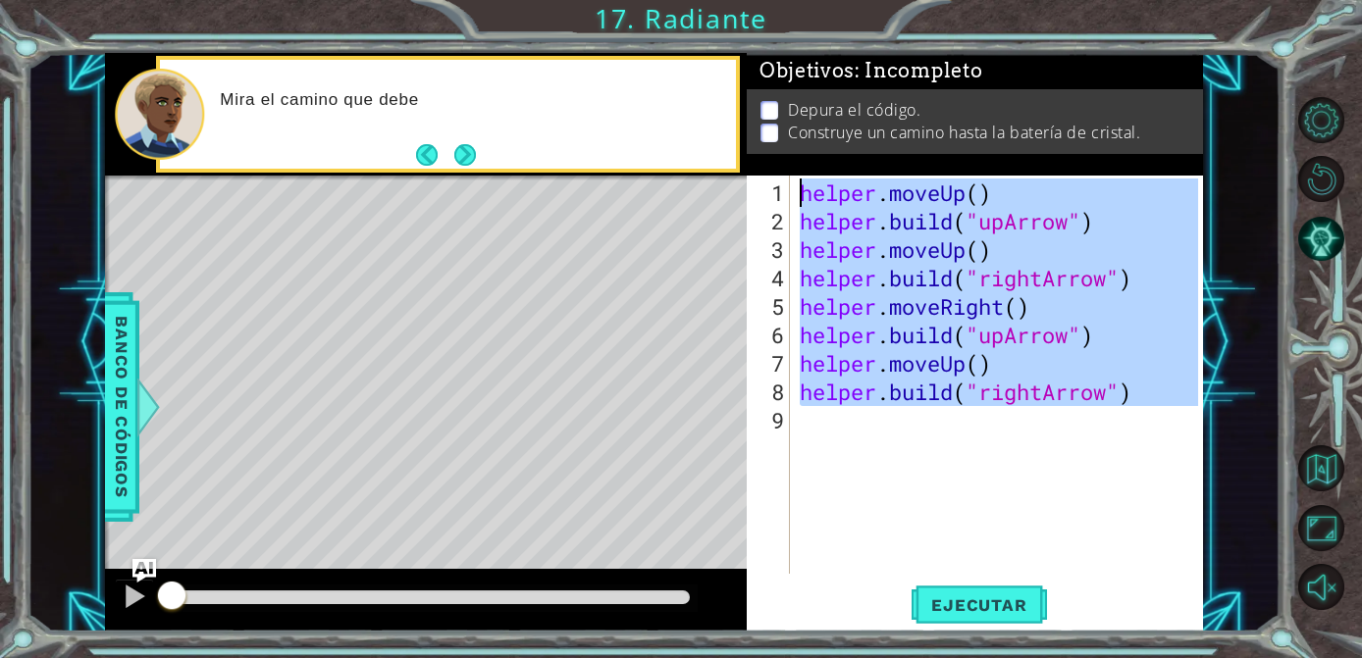
drag, startPoint x: 809, startPoint y: 410, endPoint x: 801, endPoint y: 105, distance: 305.2
click at [801, 105] on div "Objetivos : Incompleto Depura el código. Construye un camino hasta la batería d…" at bounding box center [975, 343] width 456 height 580
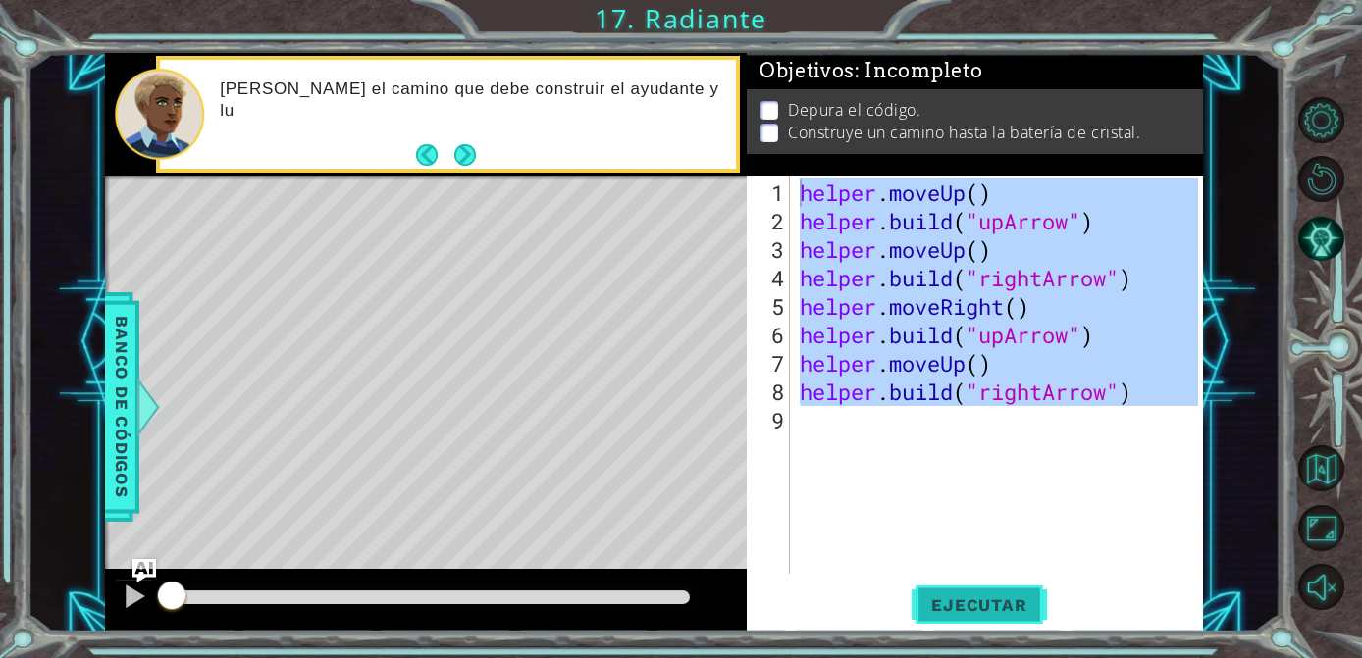
click at [946, 606] on span "Ejecutar" at bounding box center [978, 605] width 134 height 20
type textarea "helper.moveUp()"
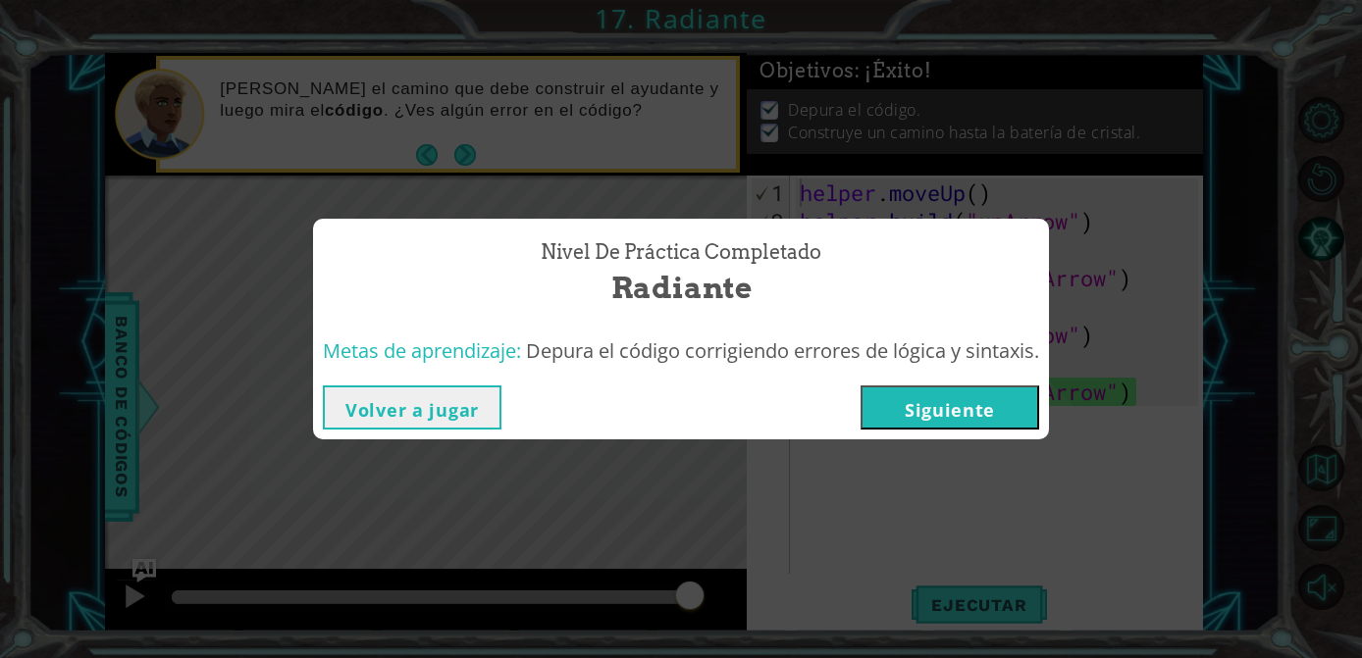
click at [978, 396] on button "Siguiente" at bounding box center [949, 408] width 179 height 44
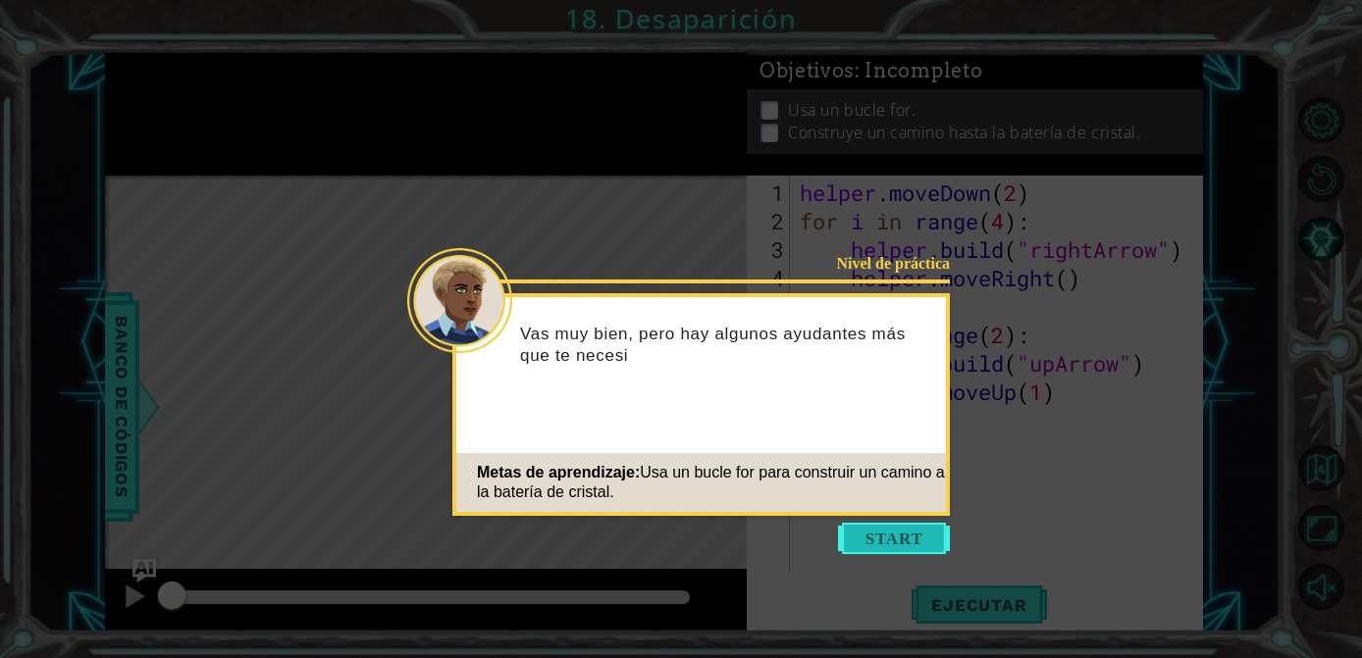
click at [866, 524] on button "Start" at bounding box center [894, 538] width 112 height 31
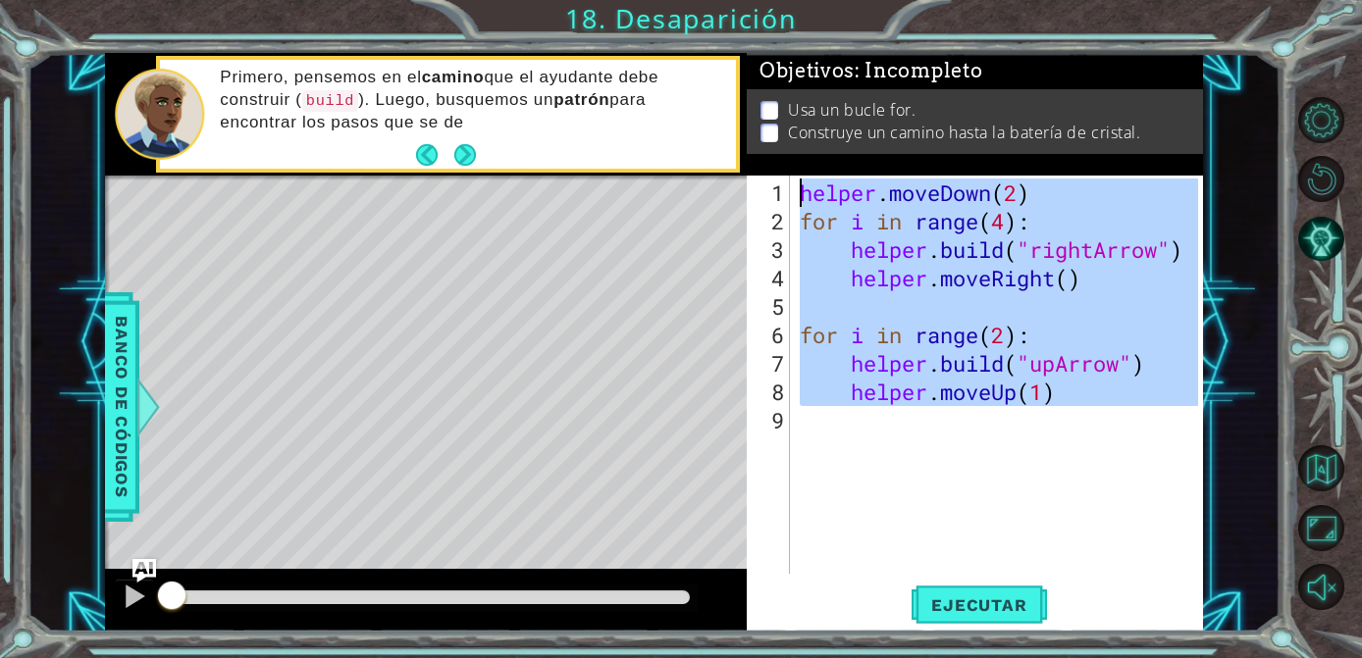
drag, startPoint x: 826, startPoint y: 429, endPoint x: 717, endPoint y: 142, distance: 306.4
click at [717, 142] on div "1 ההההההההההההההההההההההההההההההההההההההההההההההההההההההההההההההההההההההההההההה…" at bounding box center [654, 343] width 1098 height 580
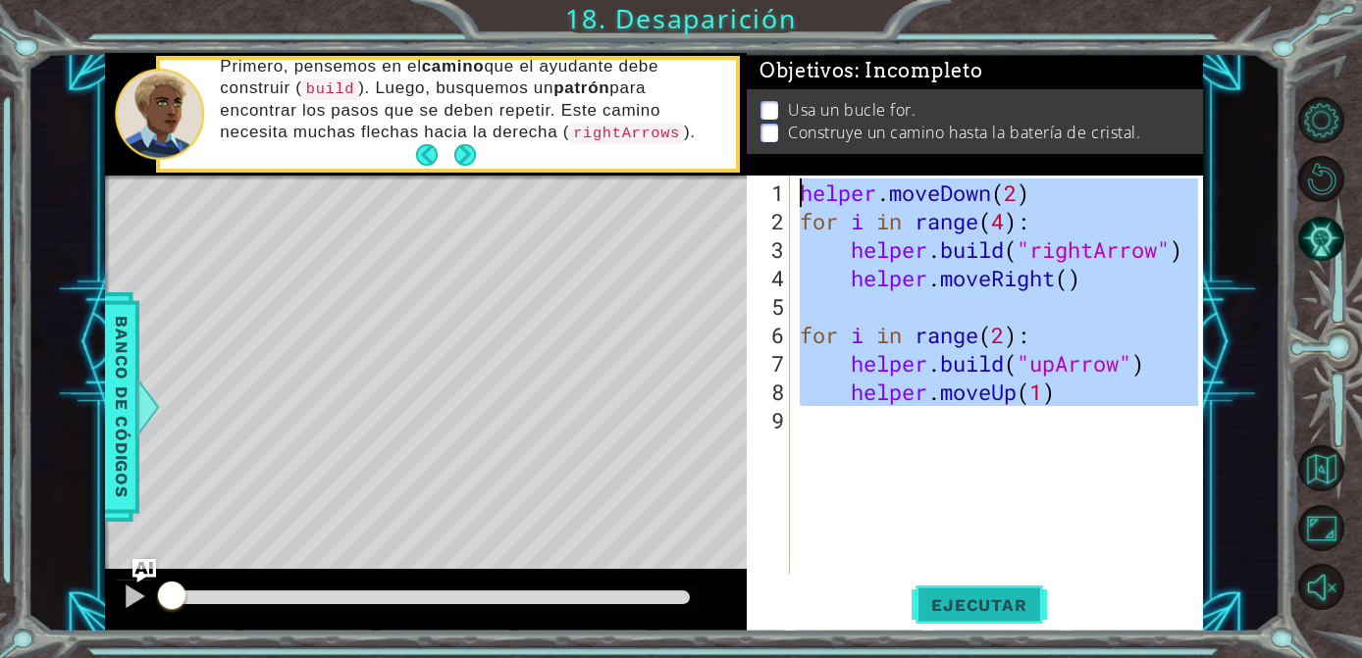
click at [965, 597] on span "Ejecutar" at bounding box center [978, 605] width 134 height 20
type textarea "helper.moveDown(2)"
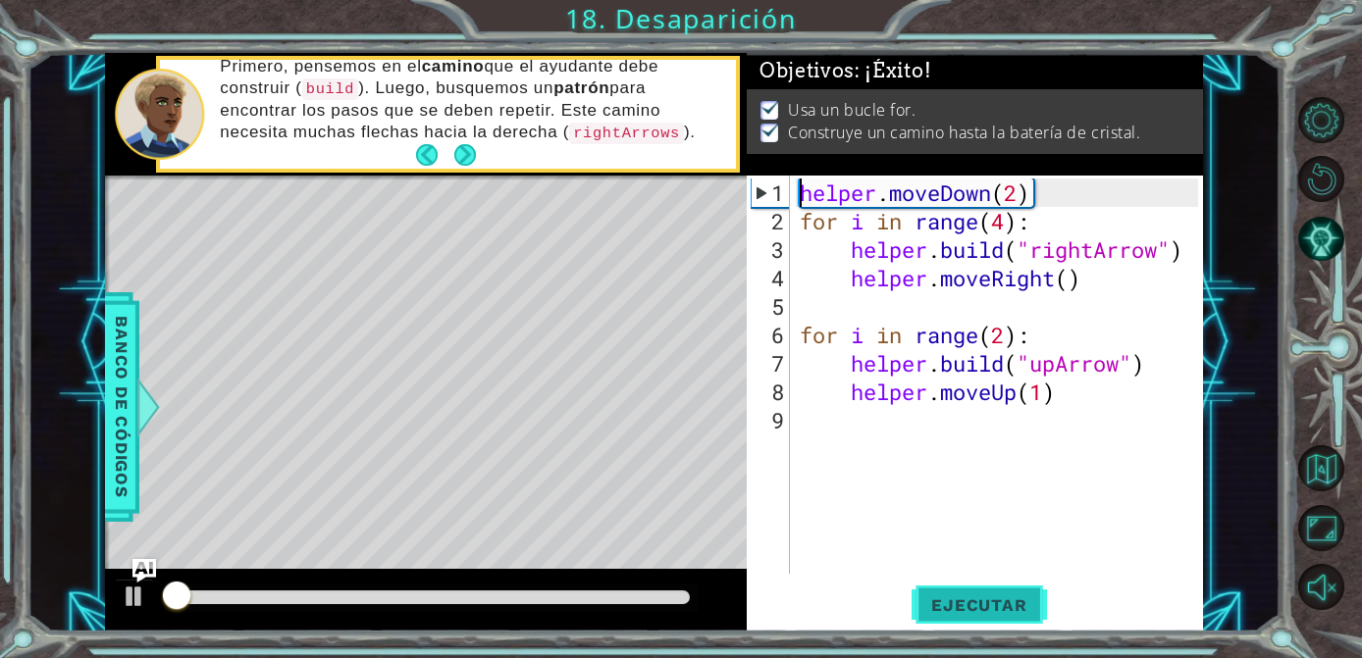
click at [965, 597] on span "Ejecutar" at bounding box center [978, 605] width 134 height 20
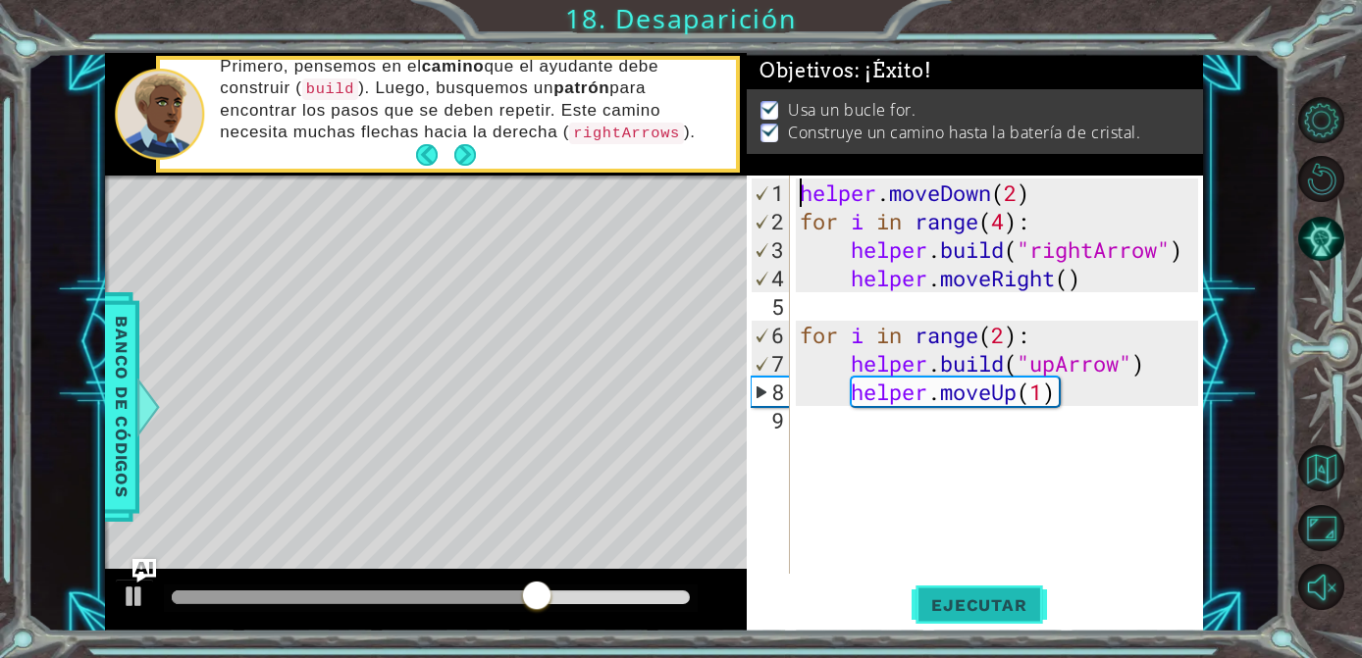
click at [985, 623] on button "Ejecutar" at bounding box center [978, 605] width 134 height 45
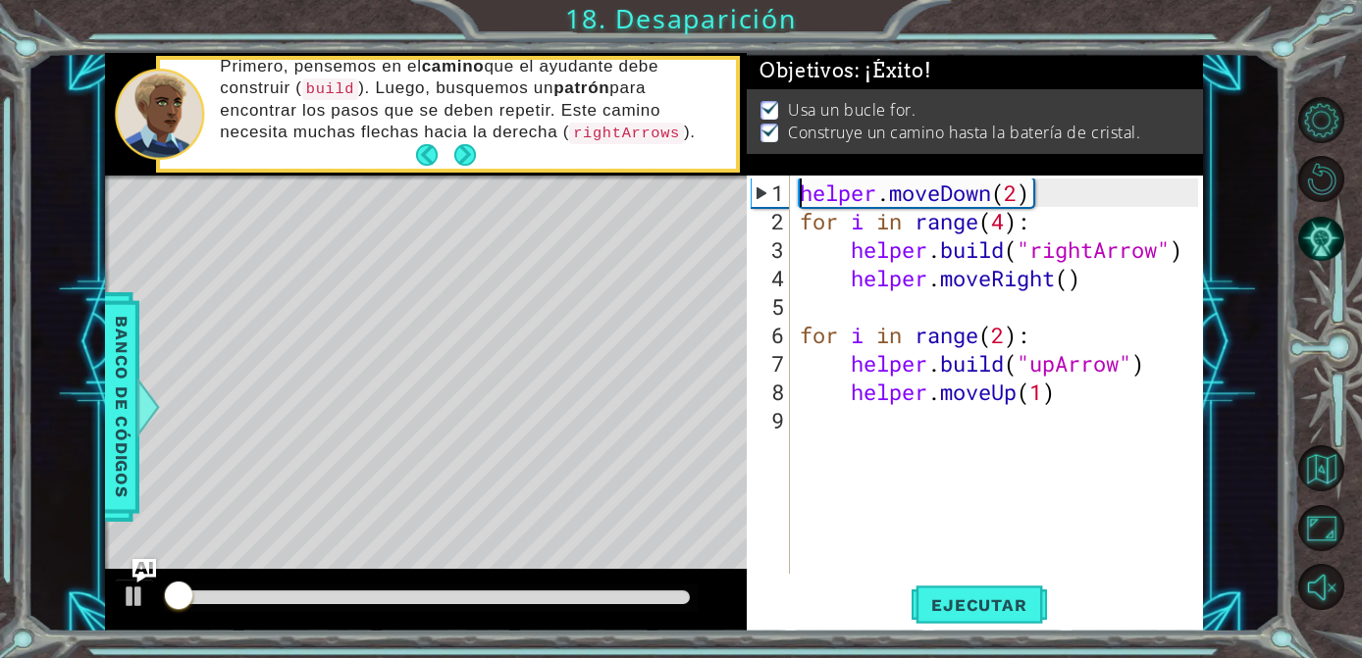
click at [683, 600] on div at bounding box center [431, 598] width 518 height 14
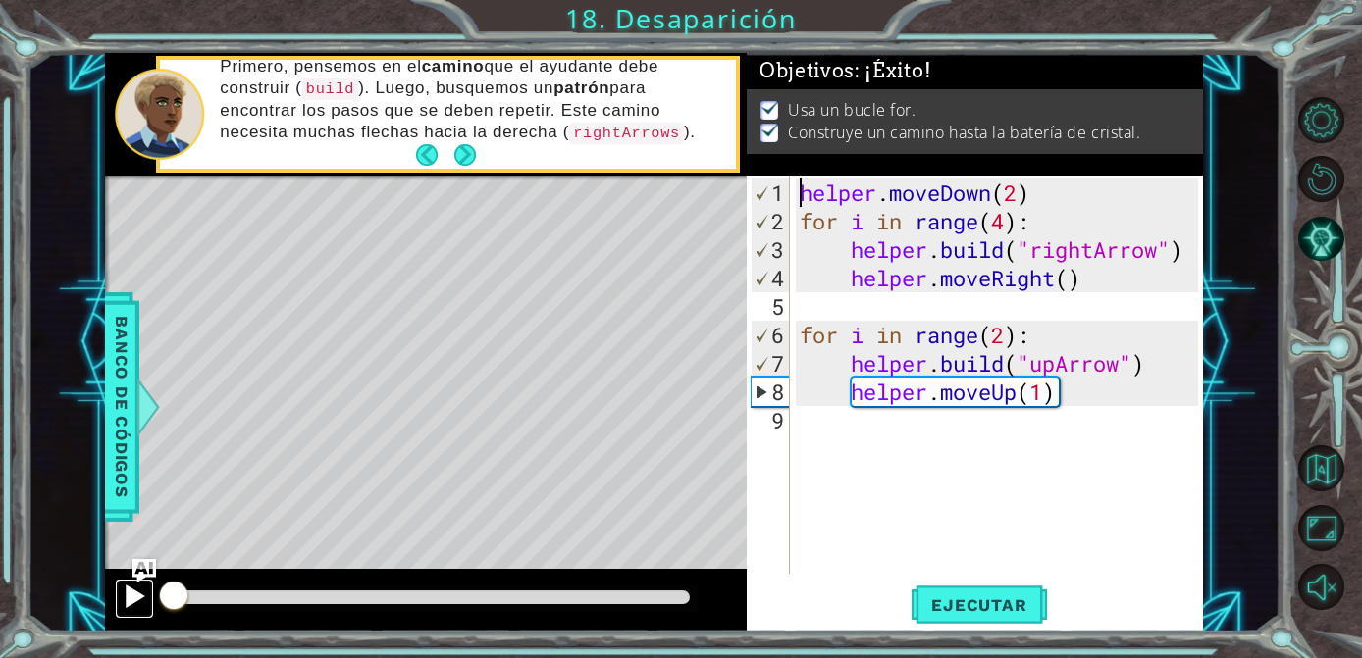
click at [128, 606] on div at bounding box center [135, 597] width 26 height 26
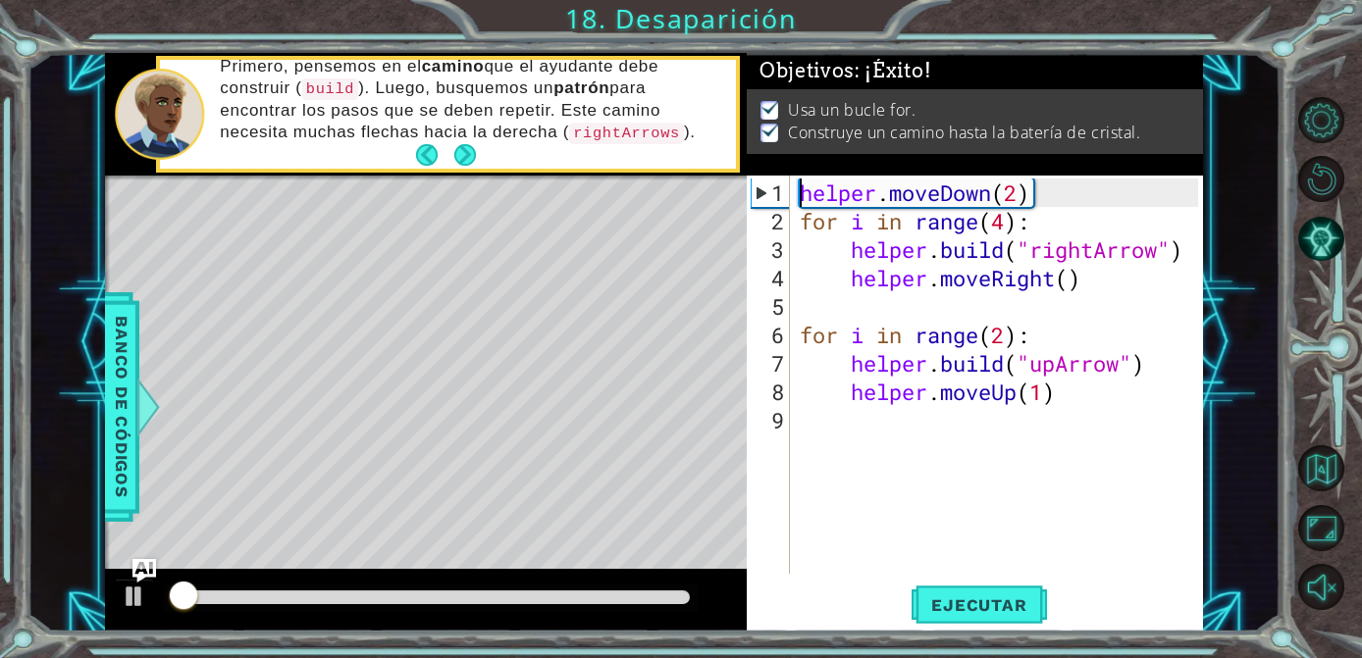
click at [656, 595] on div at bounding box center [431, 598] width 518 height 14
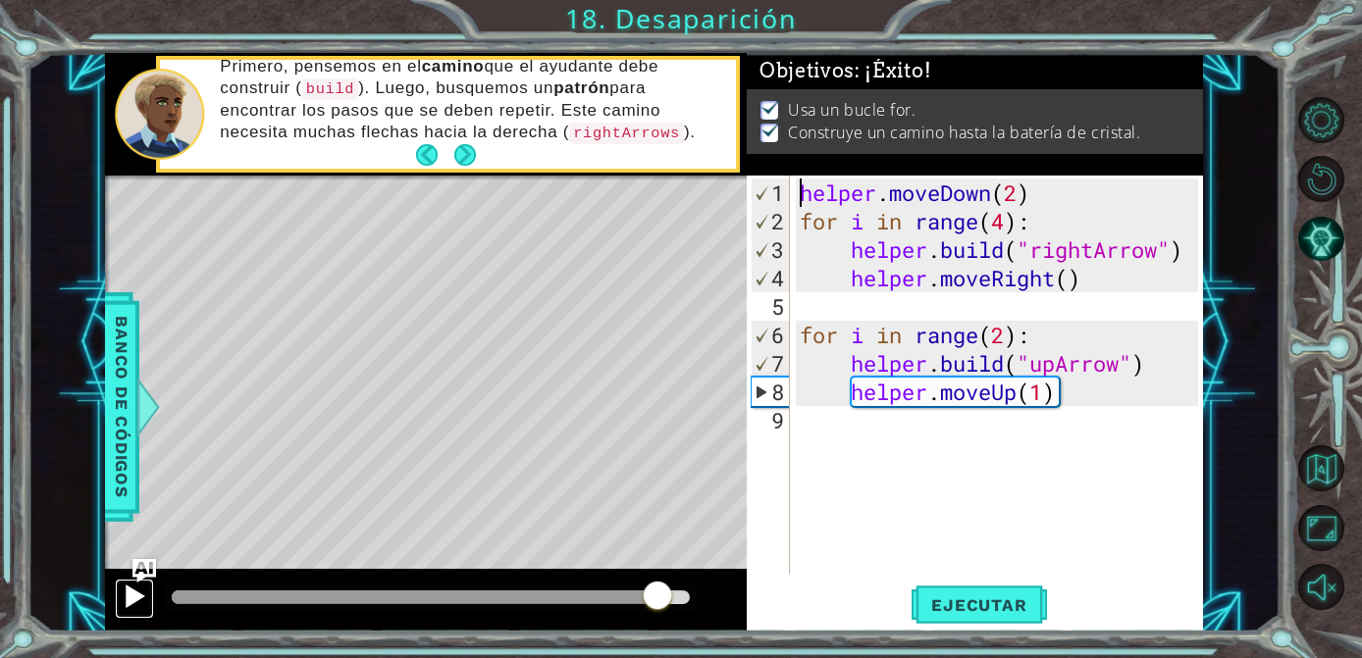
click at [129, 606] on div at bounding box center [135, 597] width 26 height 26
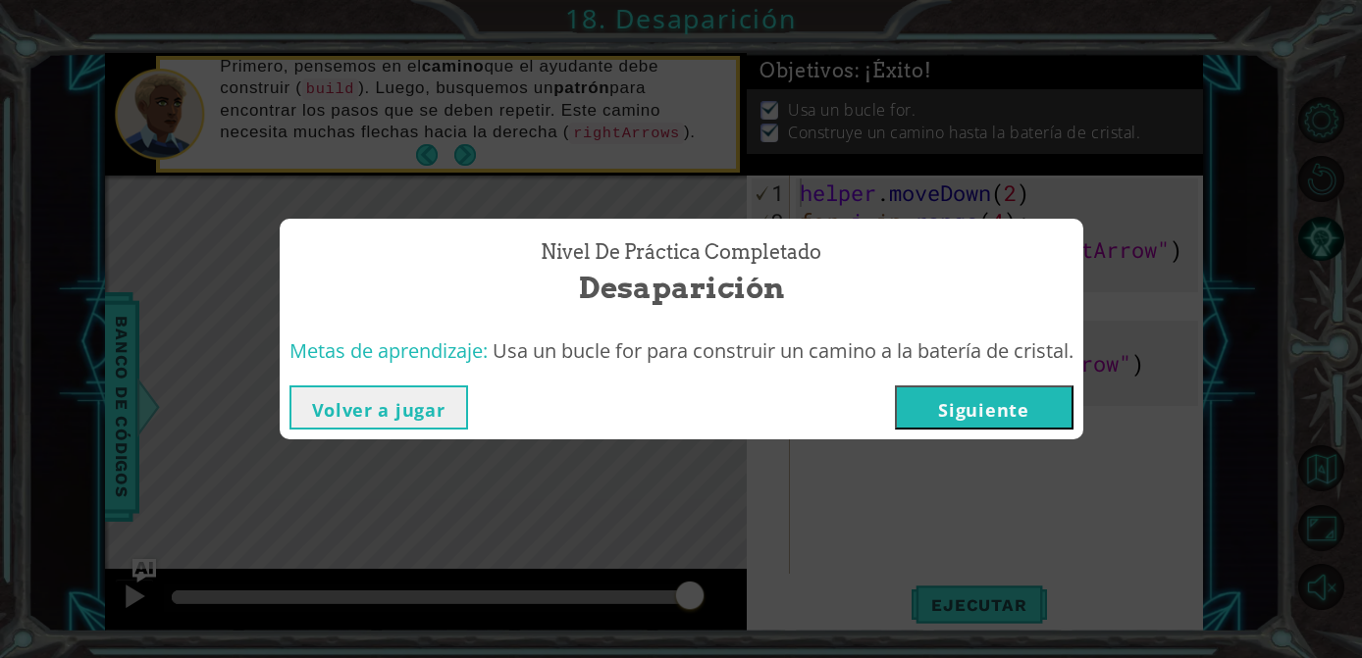
click at [1000, 408] on button "Siguiente" at bounding box center [984, 408] width 179 height 44
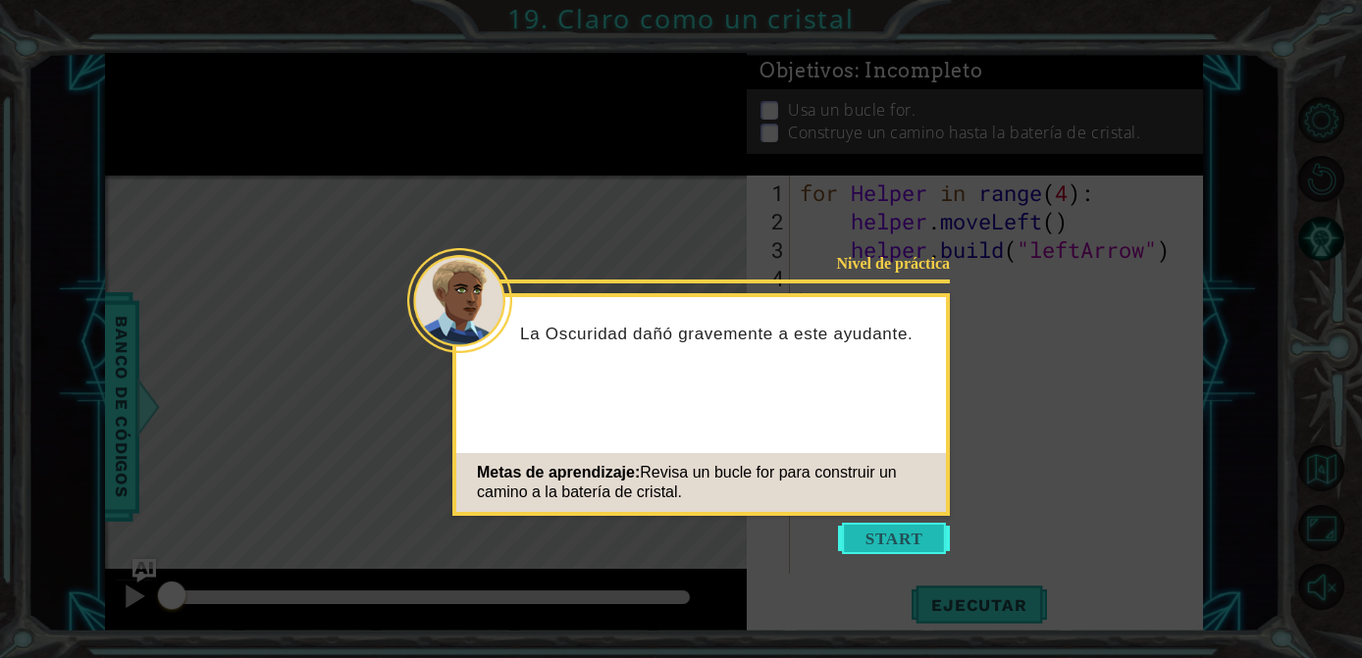
click at [919, 532] on button "Start" at bounding box center [894, 538] width 112 height 31
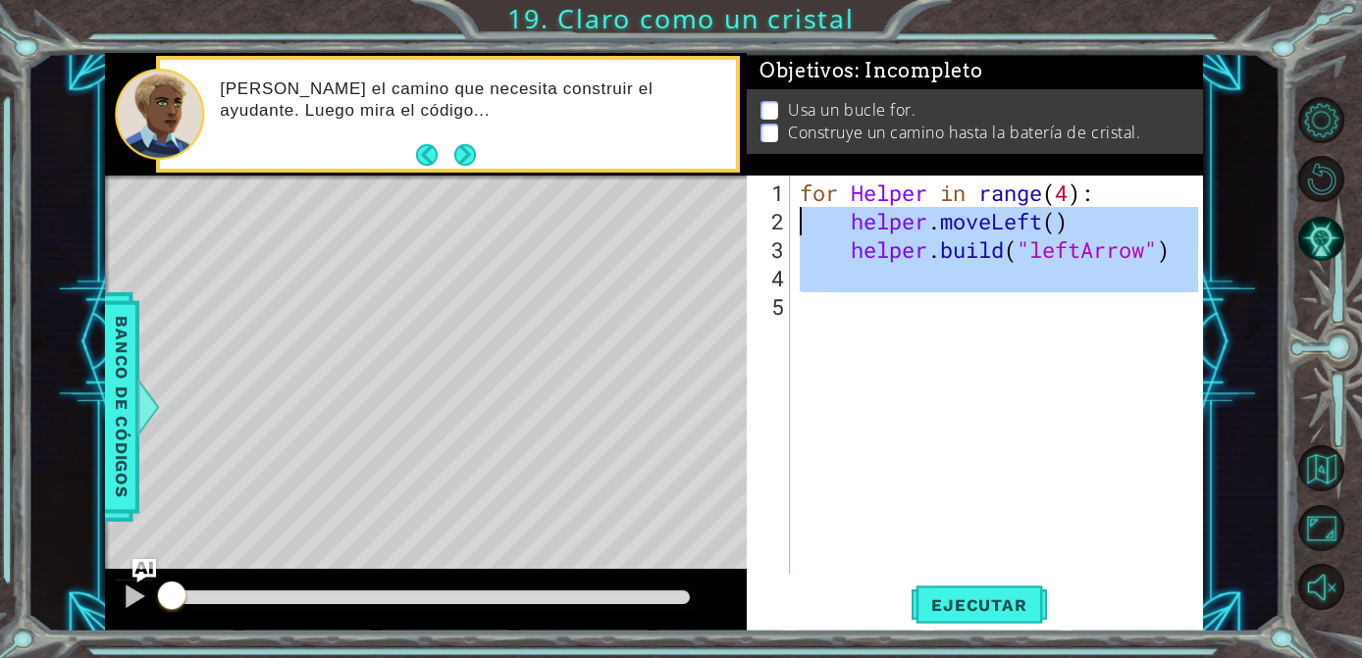
drag, startPoint x: 860, startPoint y: 303, endPoint x: 775, endPoint y: 192, distance: 139.9
click at [775, 192] on div "1 2 3 4 5 for Helper in range ( 4 ) : helper . moveLeft ( ) helper . build ( "l…" at bounding box center [972, 375] width 451 height 398
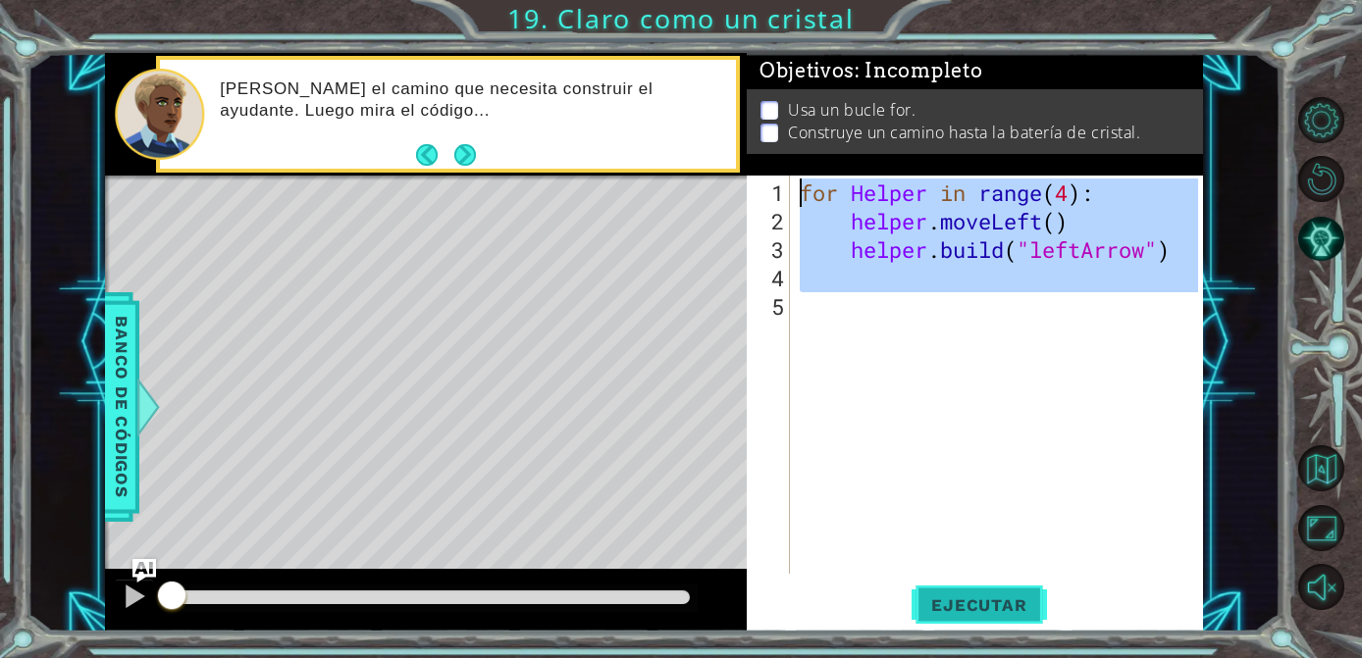
click at [960, 583] on button "Ejecutar" at bounding box center [978, 605] width 134 height 45
type textarea "for Helper in range(4):"
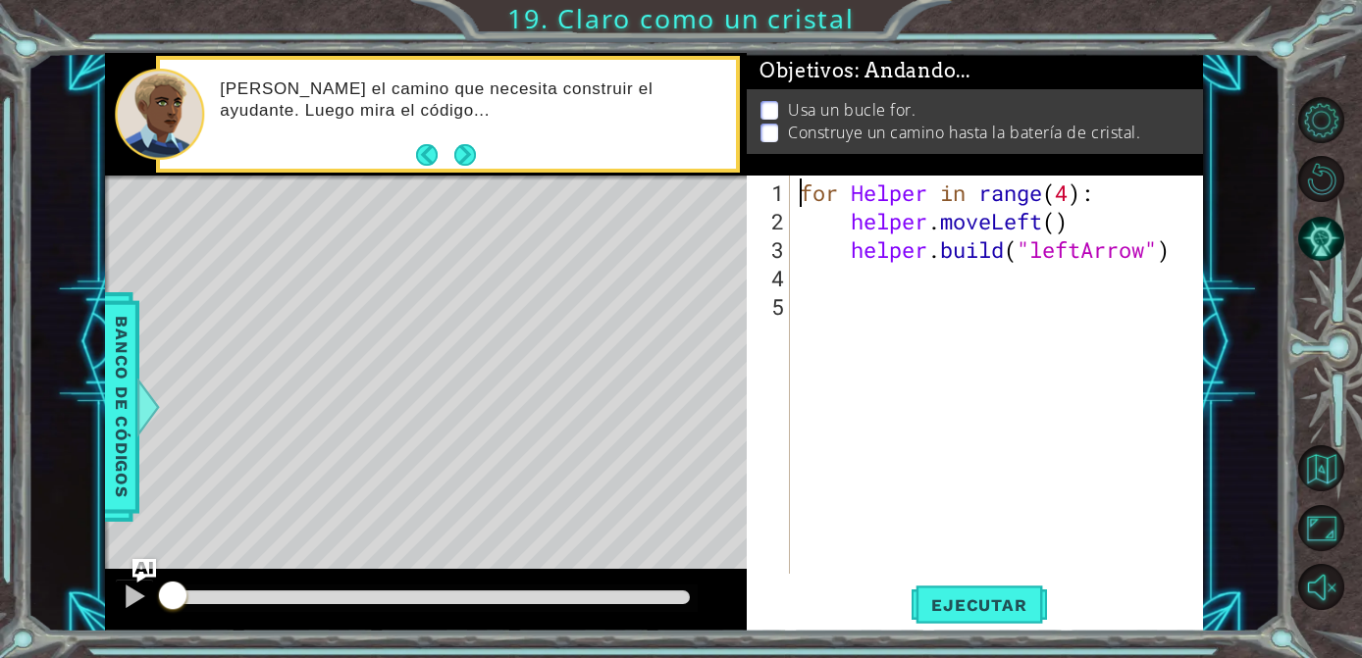
click at [660, 607] on div at bounding box center [431, 598] width 534 height 27
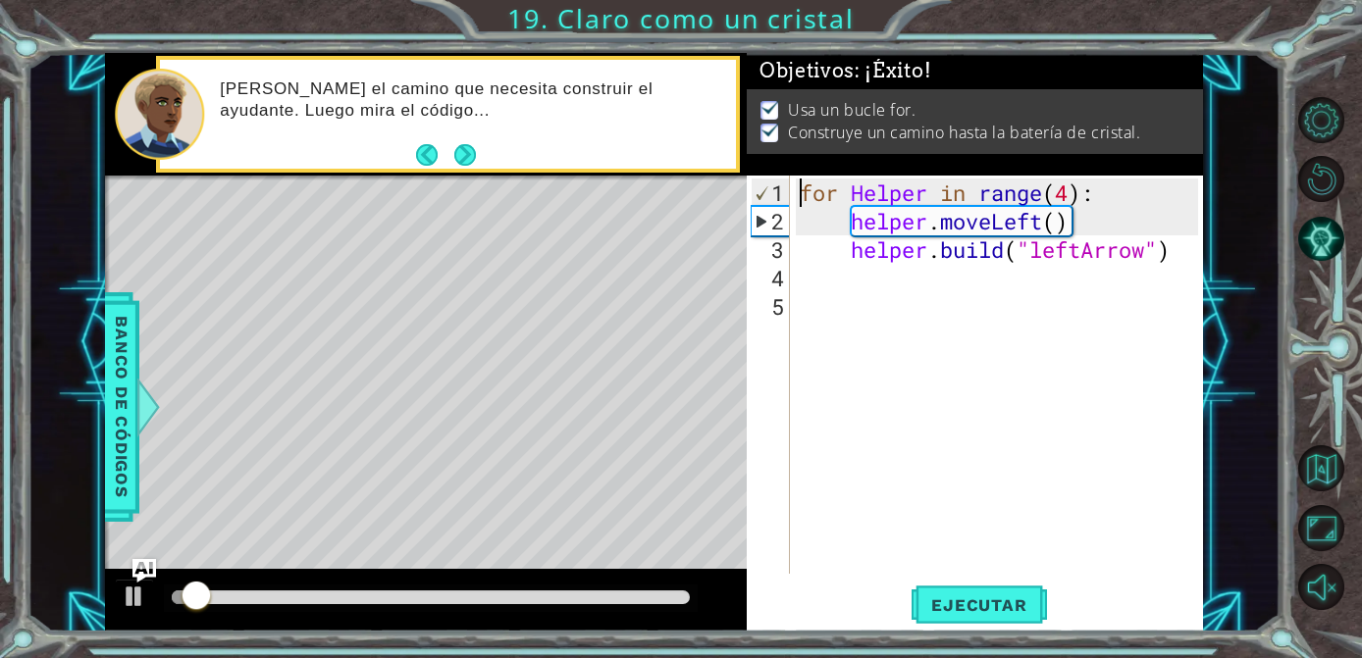
click at [666, 594] on div at bounding box center [431, 598] width 518 height 14
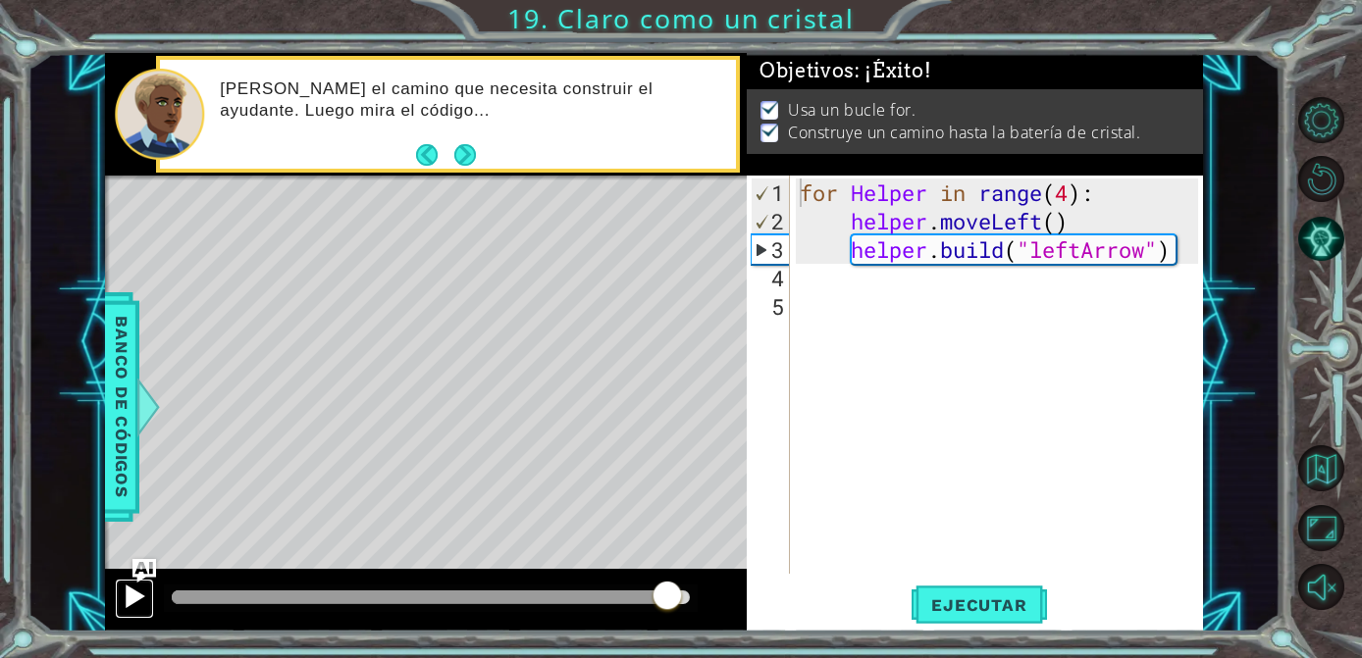
click at [134, 595] on div at bounding box center [135, 597] width 26 height 26
